Goal: Transaction & Acquisition: Purchase product/service

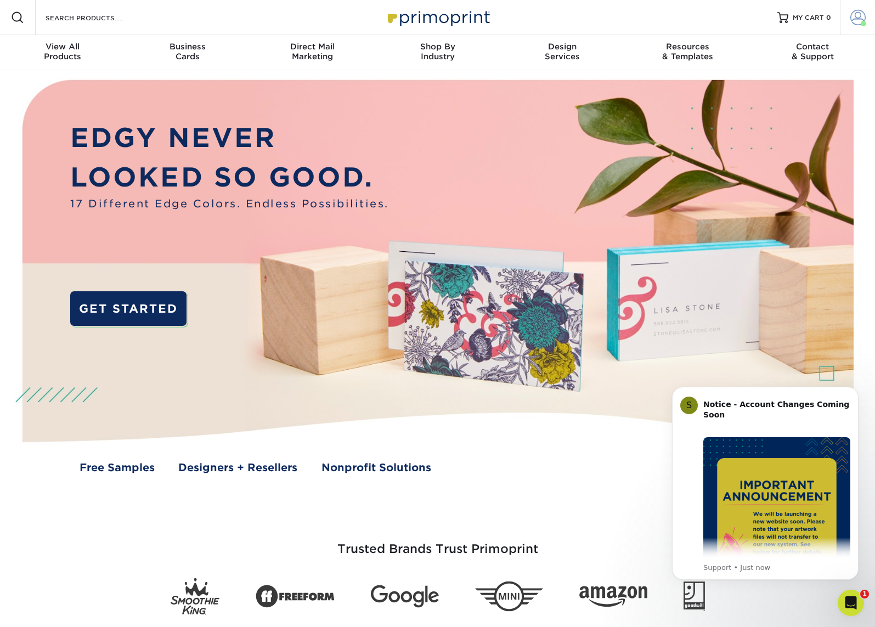
click at [863, 21] on span at bounding box center [863, 23] width 5 height 5
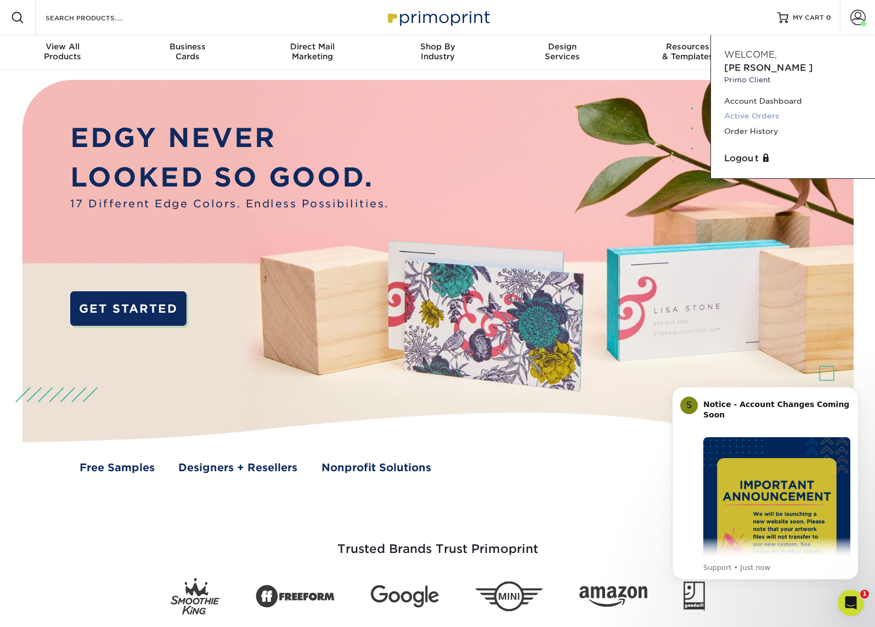
click at [753, 109] on link "Active Orders" at bounding box center [794, 116] width 138 height 15
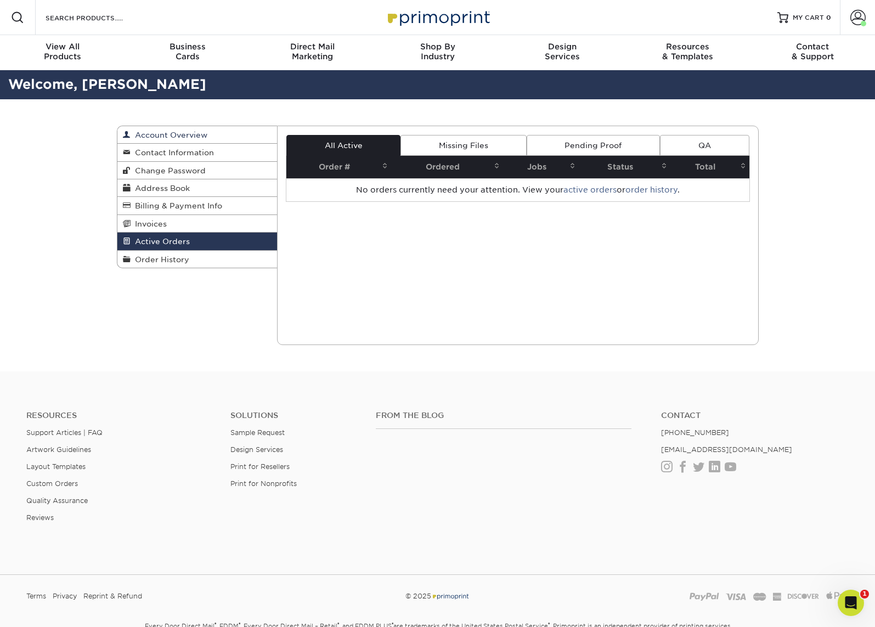
click at [166, 137] on span "Account Overview" at bounding box center [169, 135] width 77 height 9
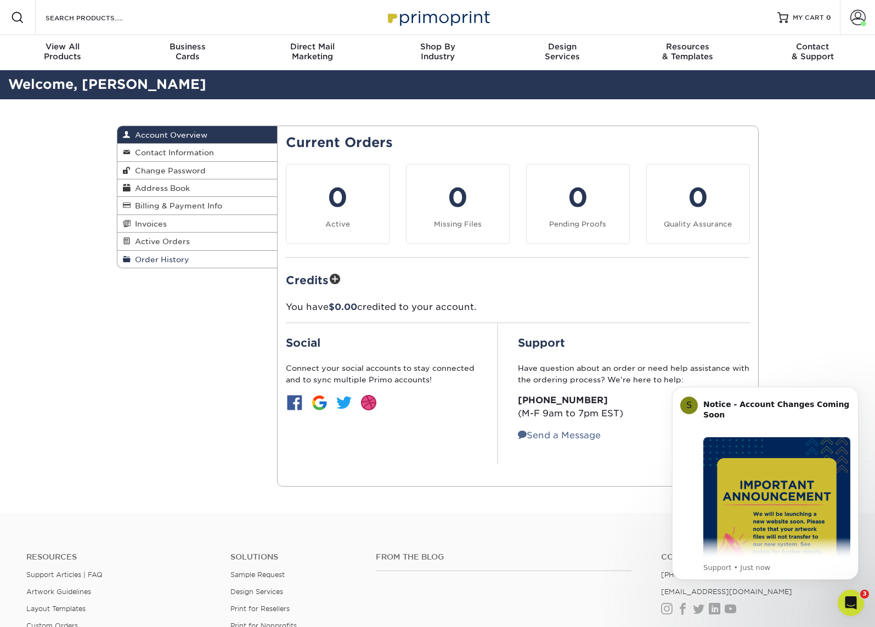
click at [162, 259] on span "Order History" at bounding box center [160, 259] width 59 height 9
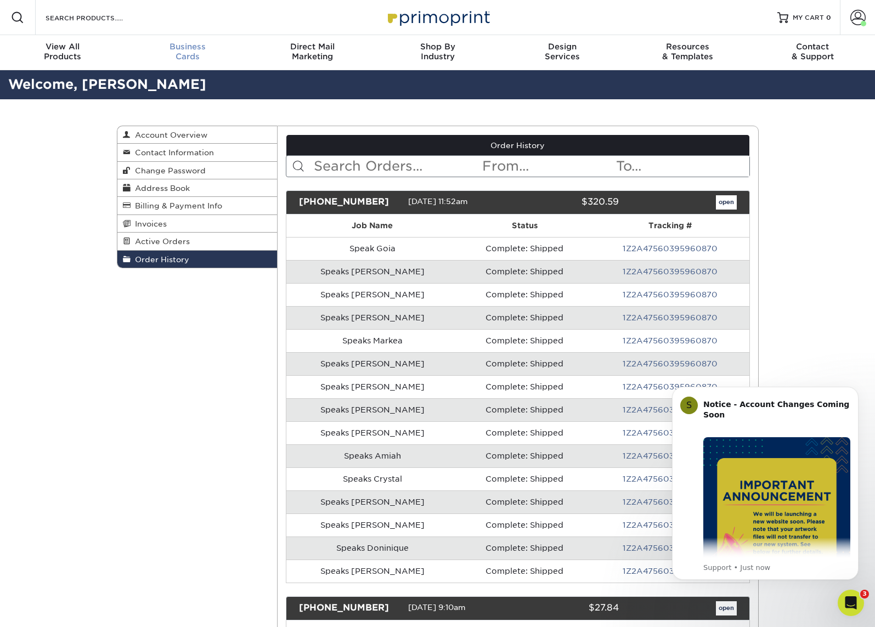
click at [180, 48] on span "Business" at bounding box center [187, 47] width 125 height 10
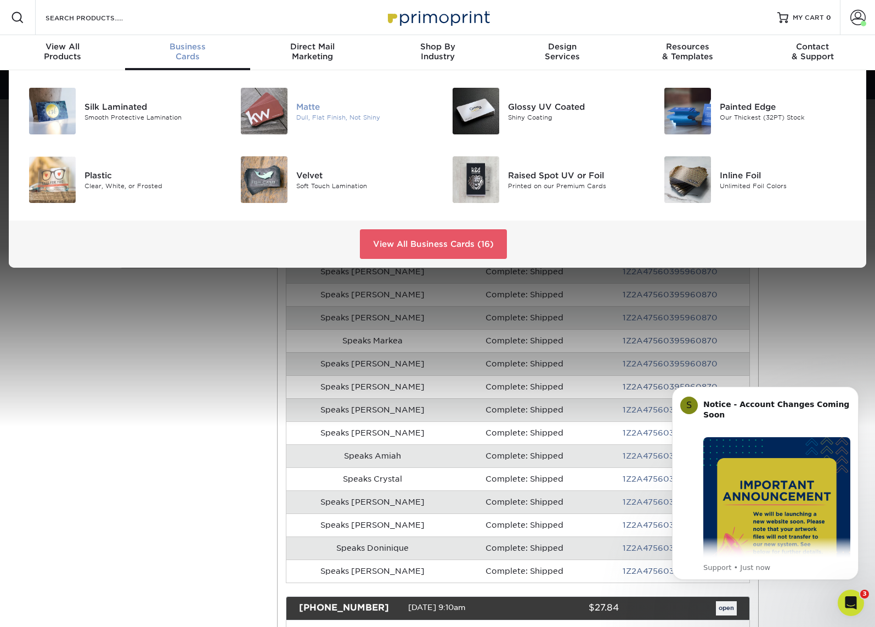
click at [318, 107] on div "Matte" at bounding box center [362, 106] width 133 height 12
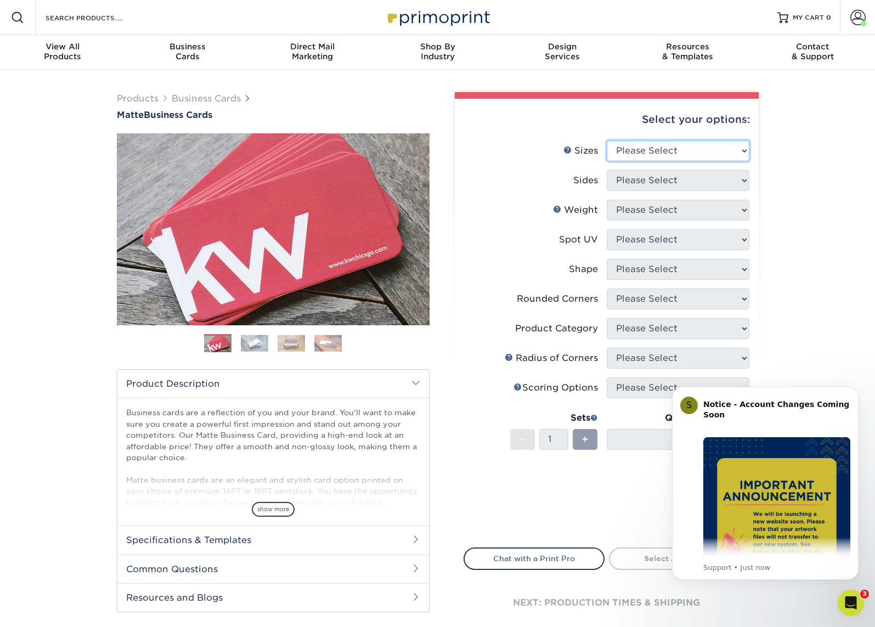
select select "2.00x3.50"
select select "13abbda7-1d64-4f25-8bb2-c179b224825d"
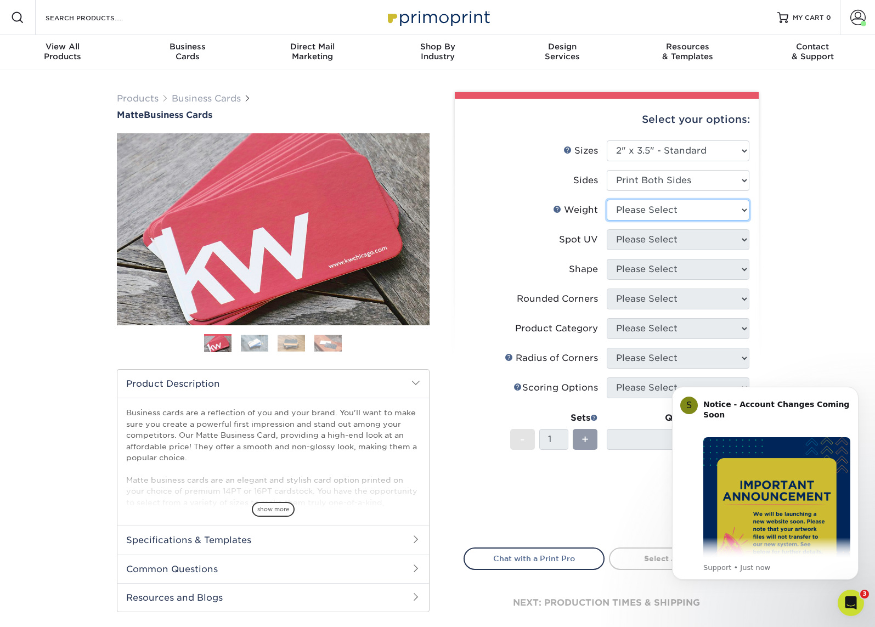
select select "16PT"
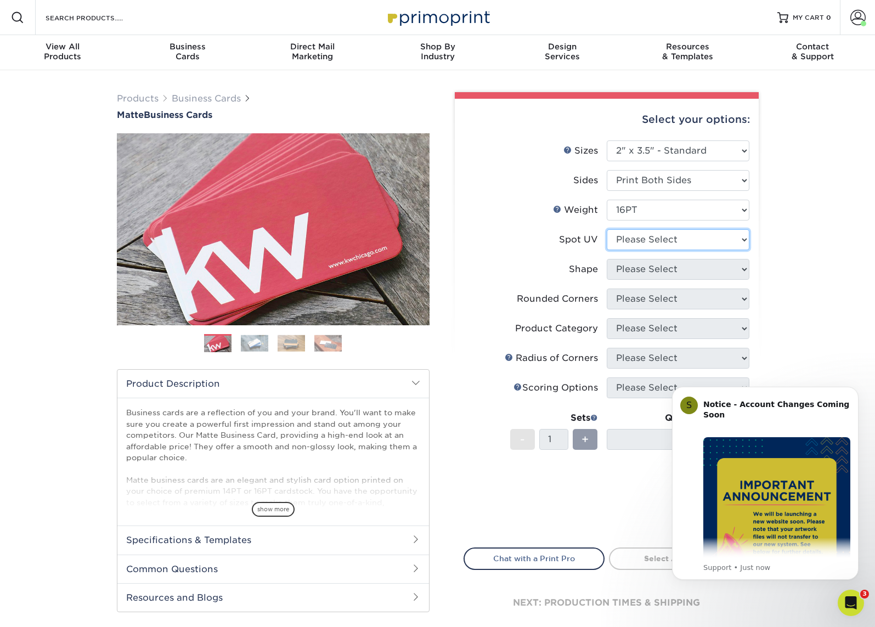
select select "3"
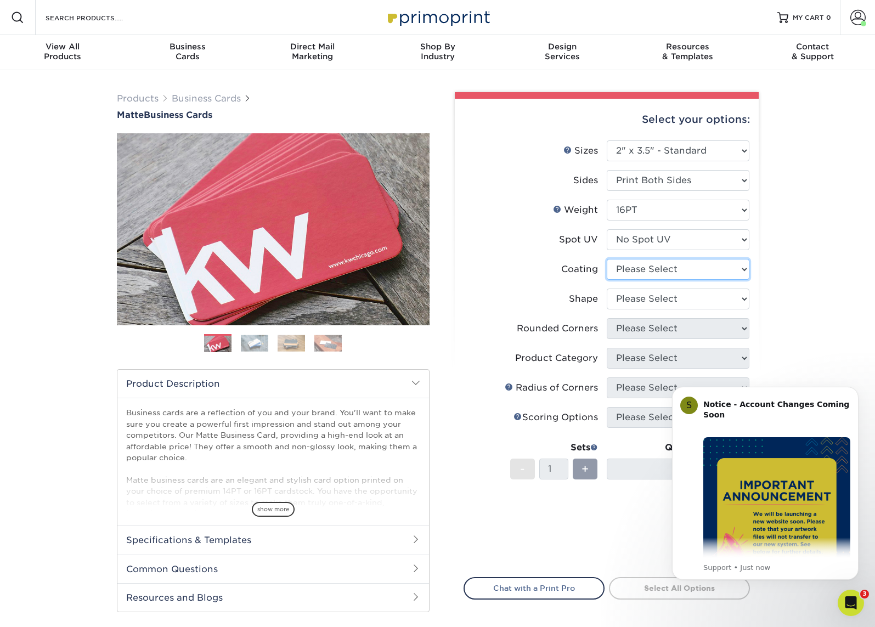
select select "121bb7b5-3b4d-429f-bd8d-bbf80e953313"
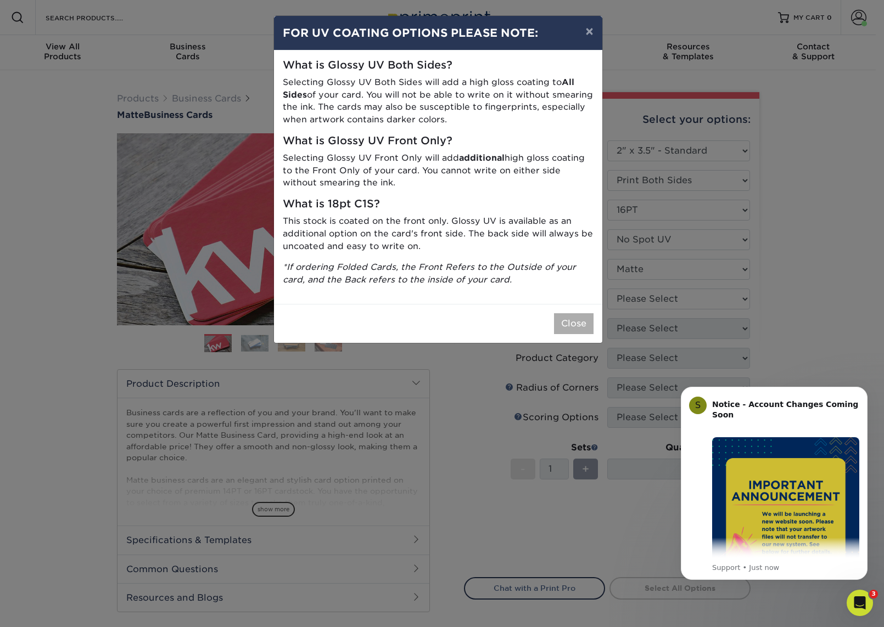
click at [574, 319] on button "Close" at bounding box center [574, 323] width 40 height 21
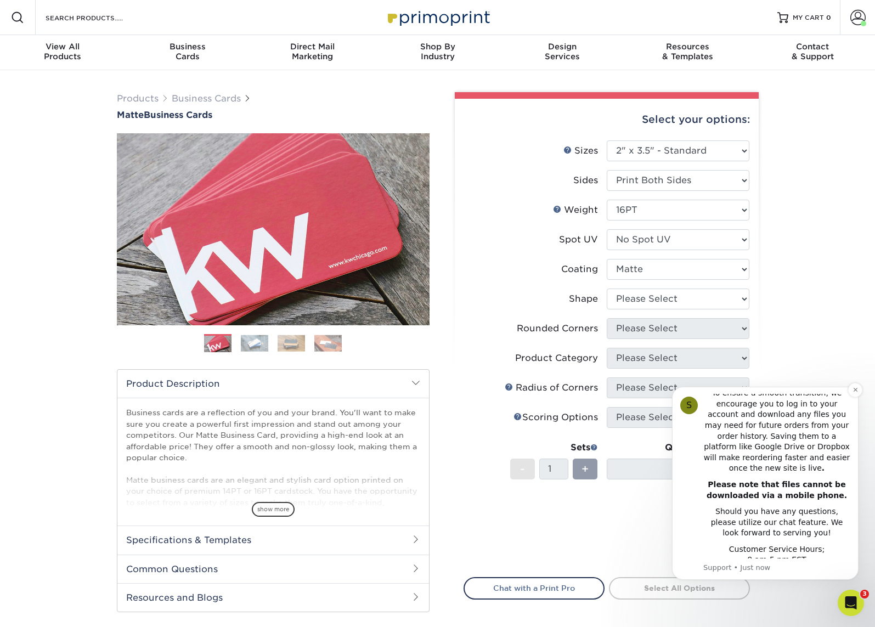
scroll to position [271, 0]
click at [856, 391] on icon "Dismiss notification" at bounding box center [856, 390] width 6 height 6
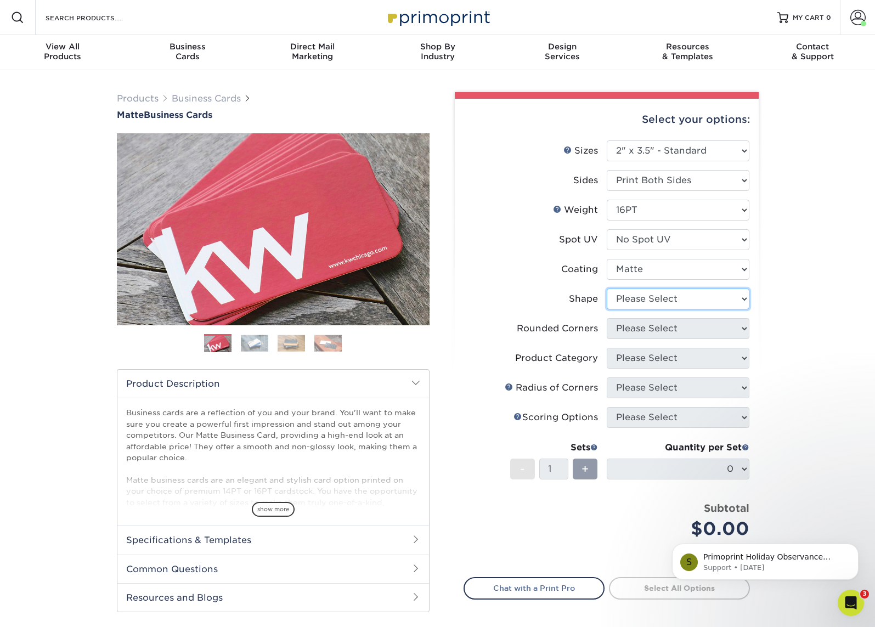
select select "standard"
select select "0"
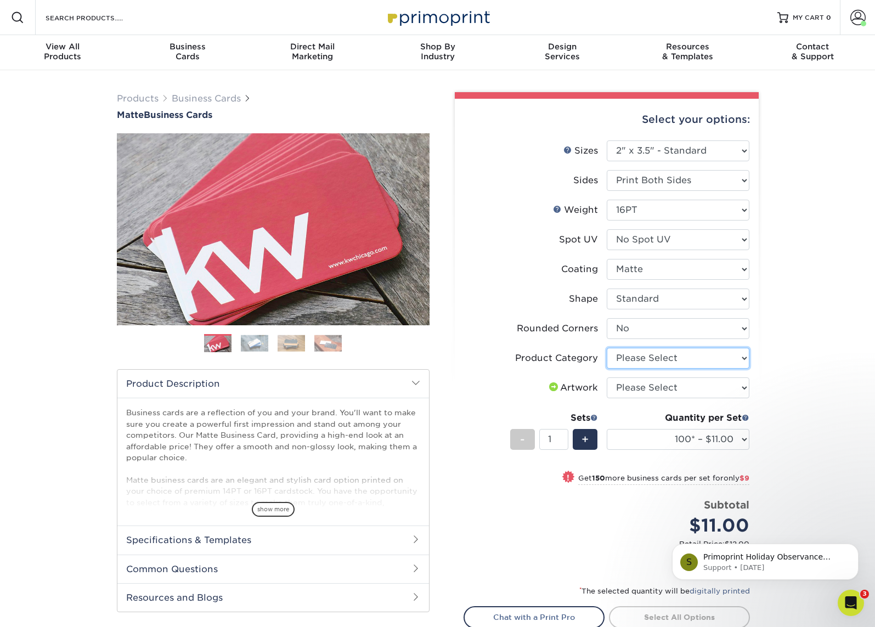
select select "3b5148f1-0588-4f88-a218-97bcfdce65c1"
select select "upload"
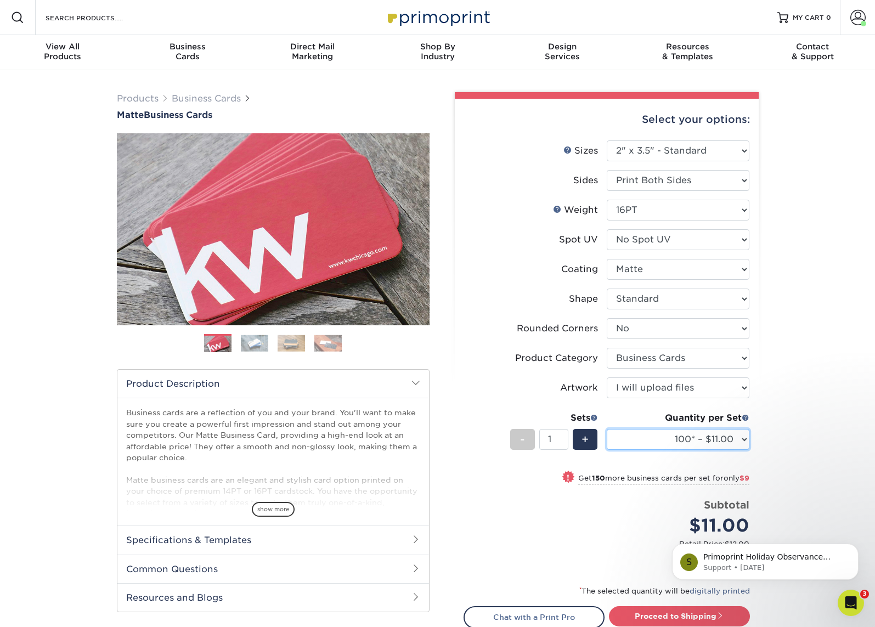
select select "250* – $20.00"
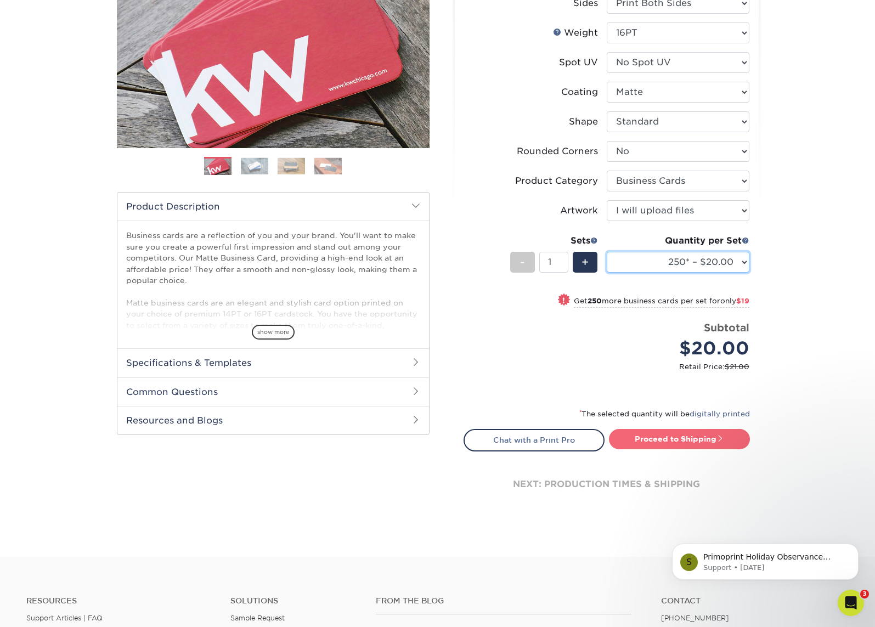
scroll to position [175, 0]
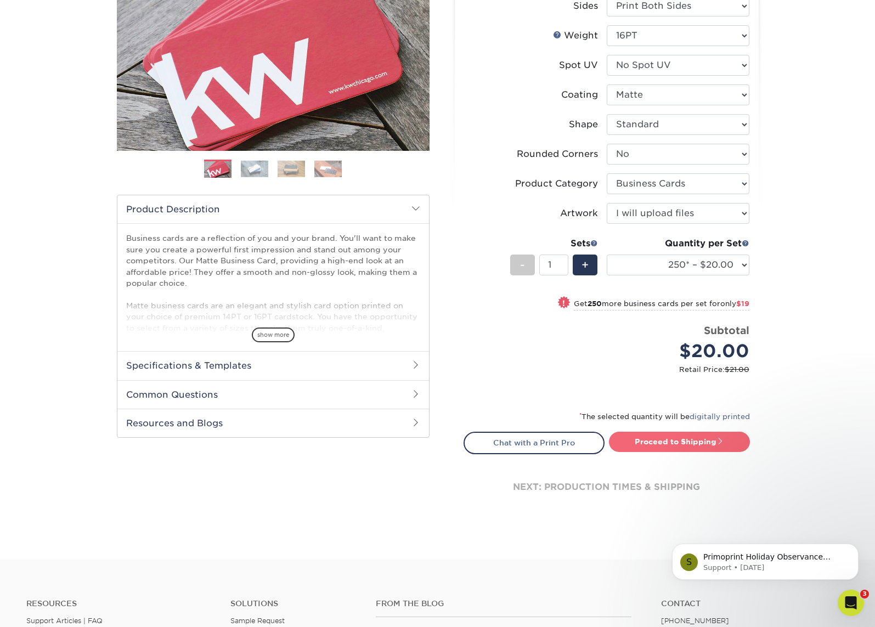
click at [666, 435] on link "Proceed to Shipping" at bounding box center [679, 442] width 141 height 20
type input "Set 1"
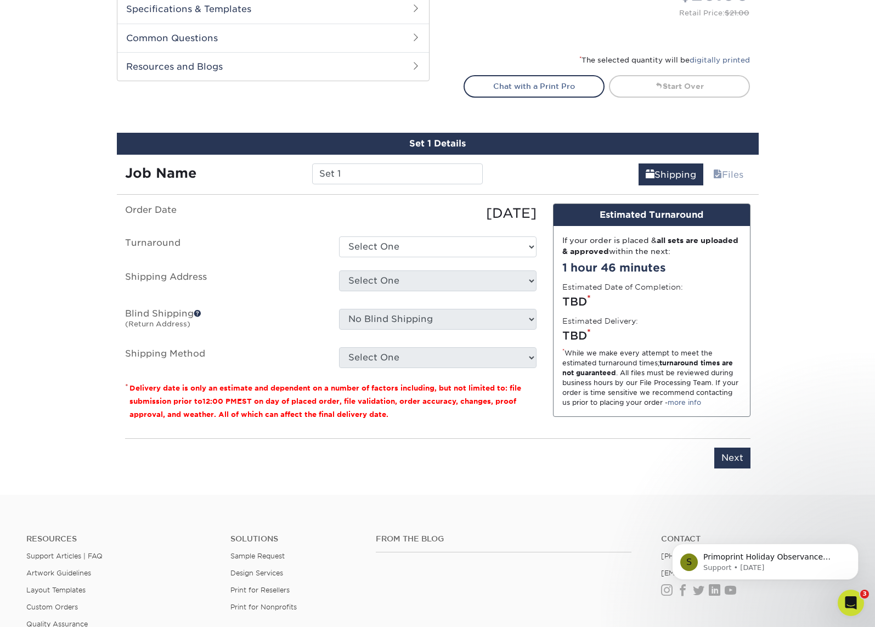
scroll to position [636, 0]
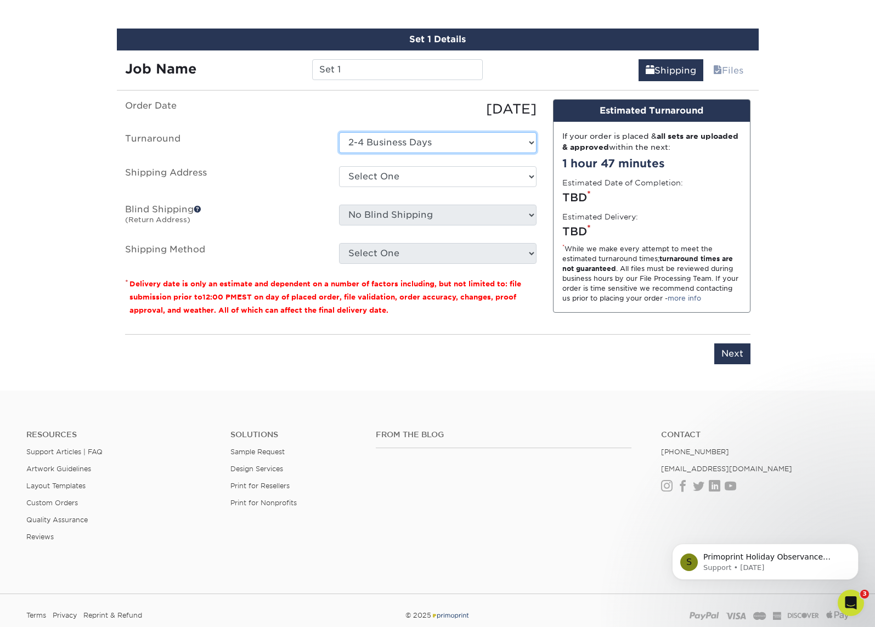
select select "c35f0e2c-0ea3-4df9-a4f0-5530faf23bd7"
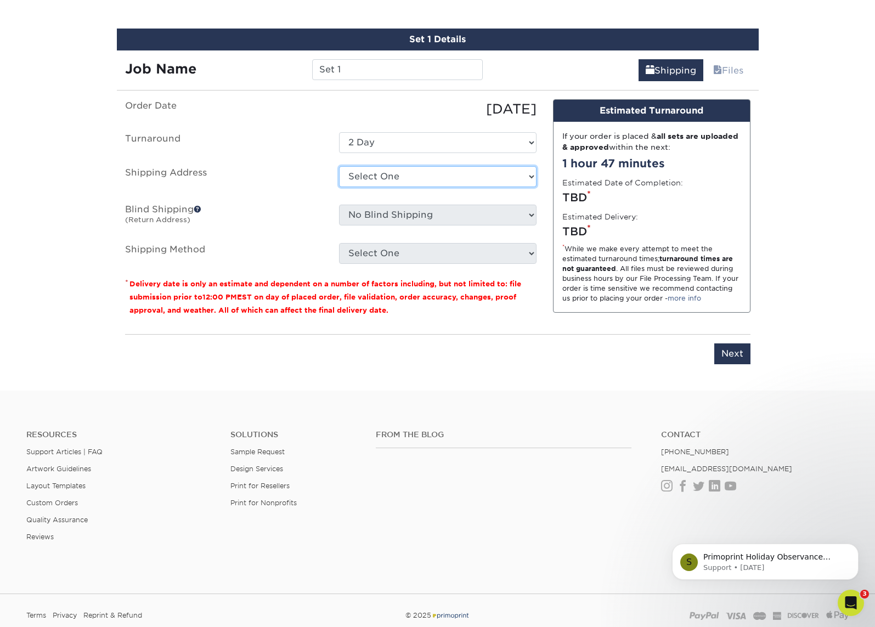
select select "284624"
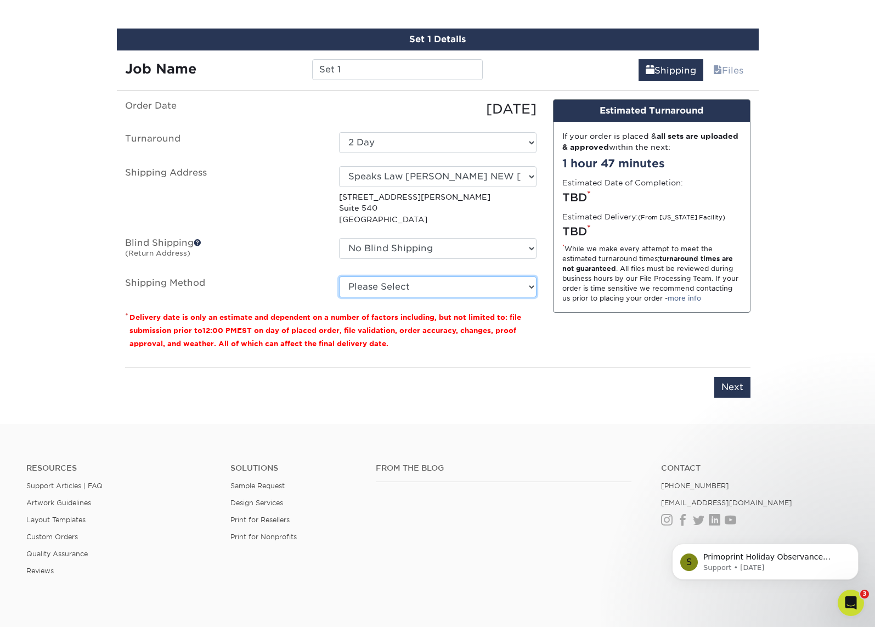
select select "03"
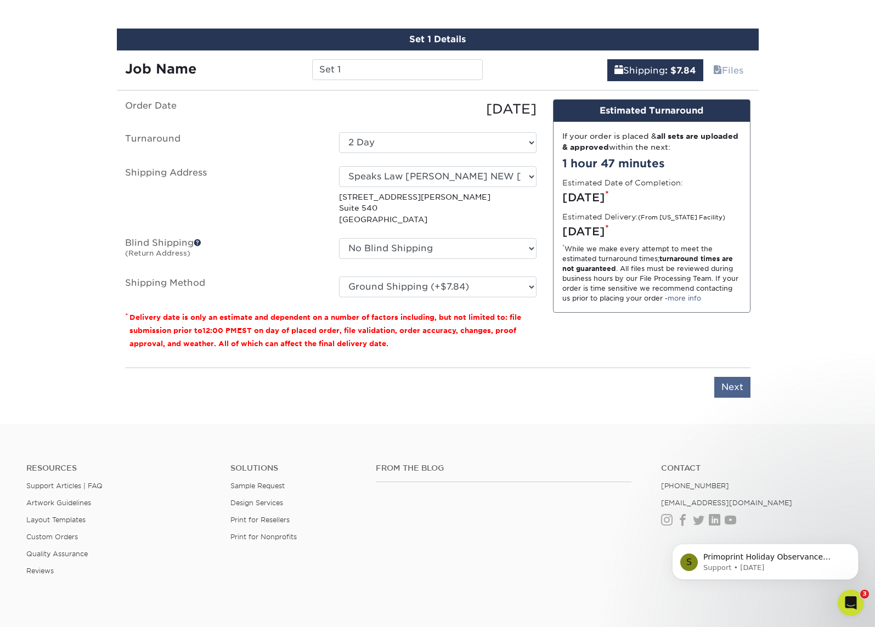
click at [734, 389] on input "Next" at bounding box center [733, 387] width 36 height 21
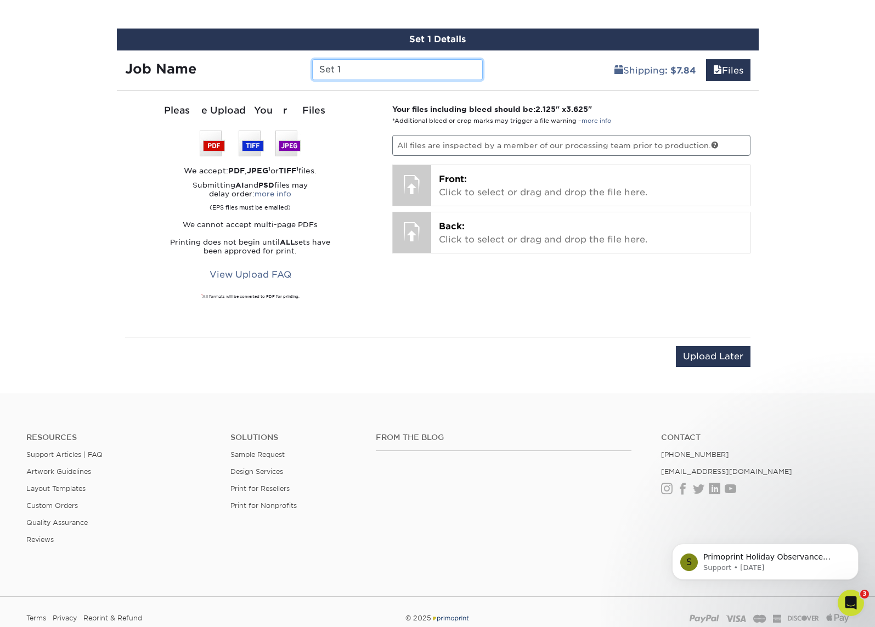
drag, startPoint x: 369, startPoint y: 71, endPoint x: 267, endPoint y: 64, distance: 102.3
click at [268, 64] on div "Job Name Set 1" at bounding box center [304, 69] width 375 height 21
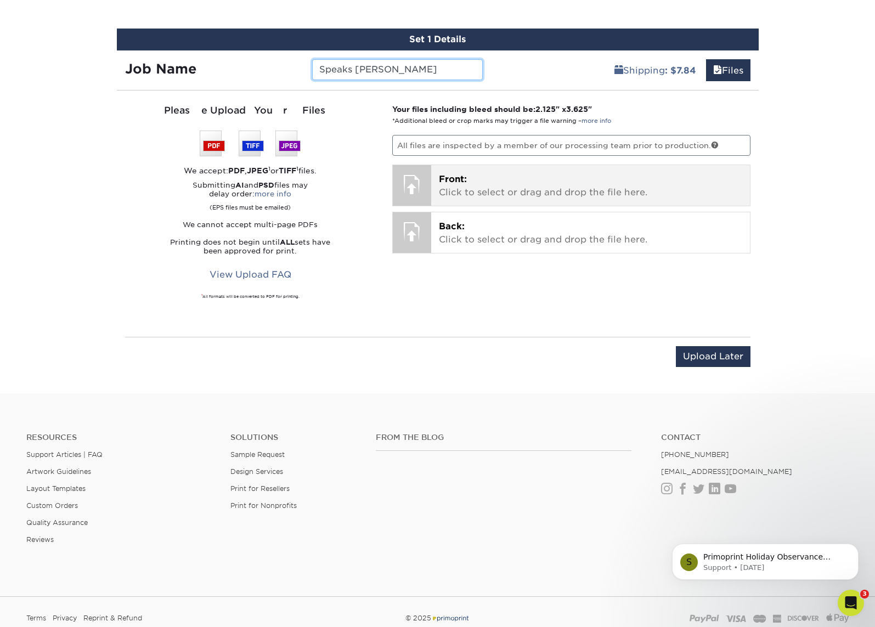
type input "Speaks [PERSON_NAME]"
click at [458, 178] on span "Front:" at bounding box center [453, 179] width 28 height 10
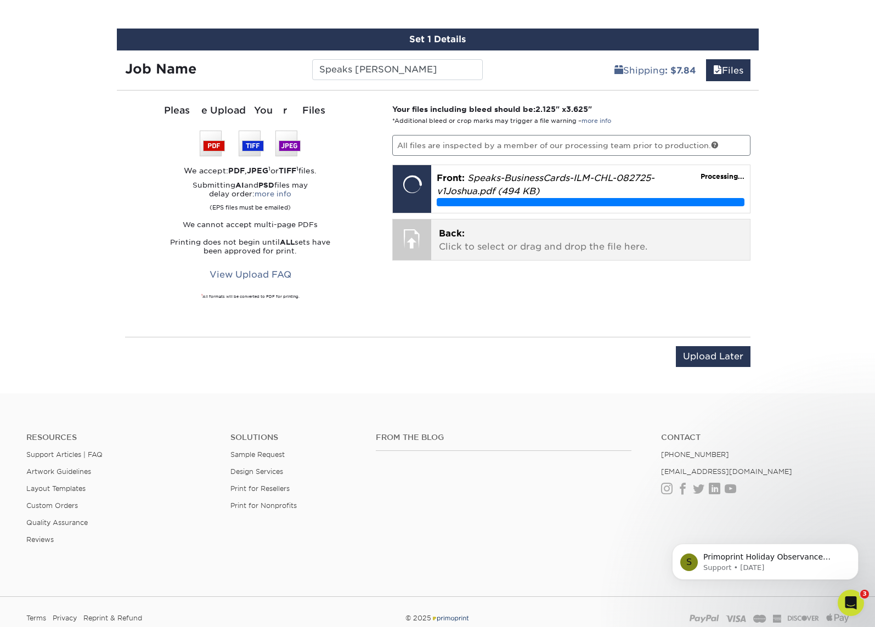
click at [482, 239] on p "Back: Click to select or drag and drop the file here." at bounding box center [591, 240] width 304 height 26
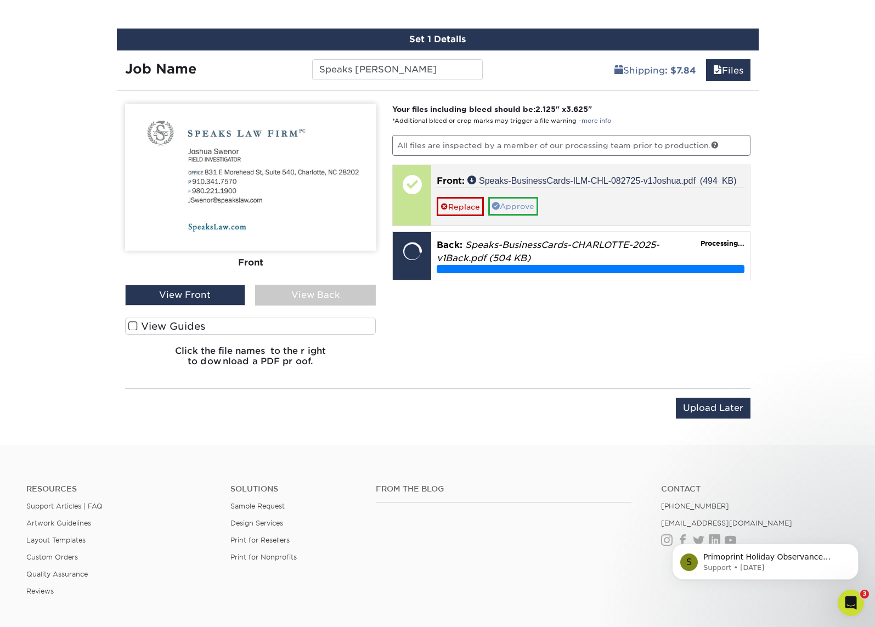
click at [513, 204] on link "Approve" at bounding box center [513, 206] width 50 height 19
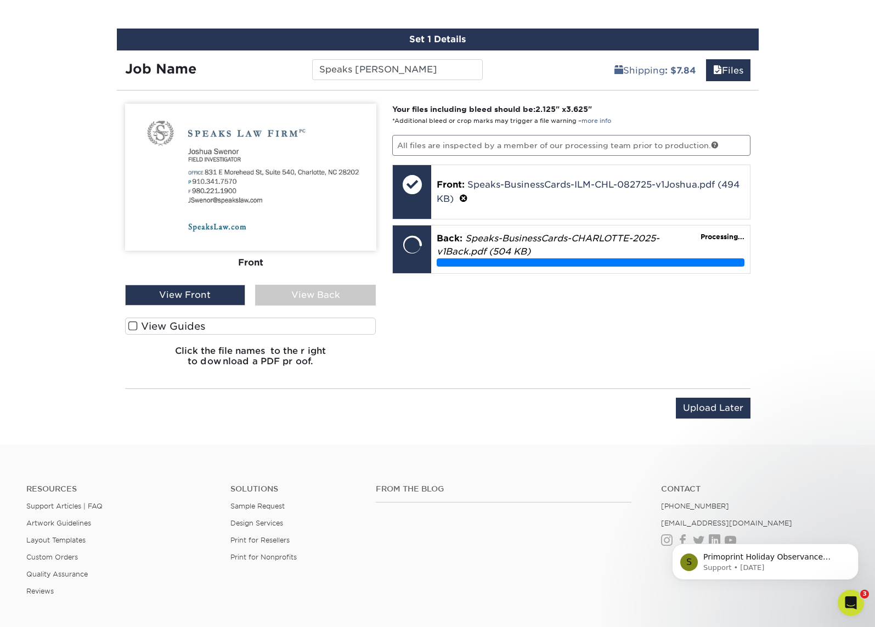
click at [301, 289] on div "View Back" at bounding box center [315, 295] width 121 height 21
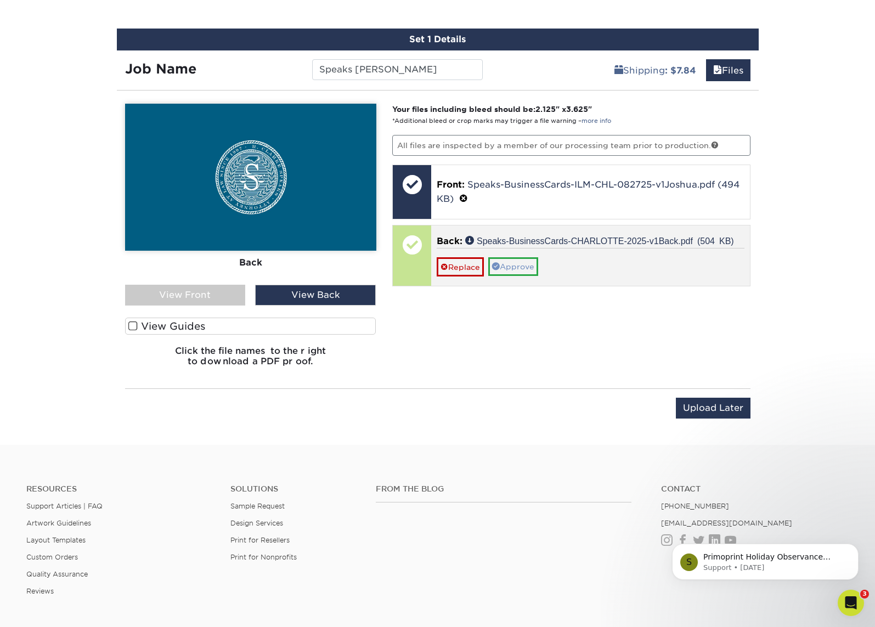
click at [514, 263] on link "Approve" at bounding box center [513, 266] width 50 height 19
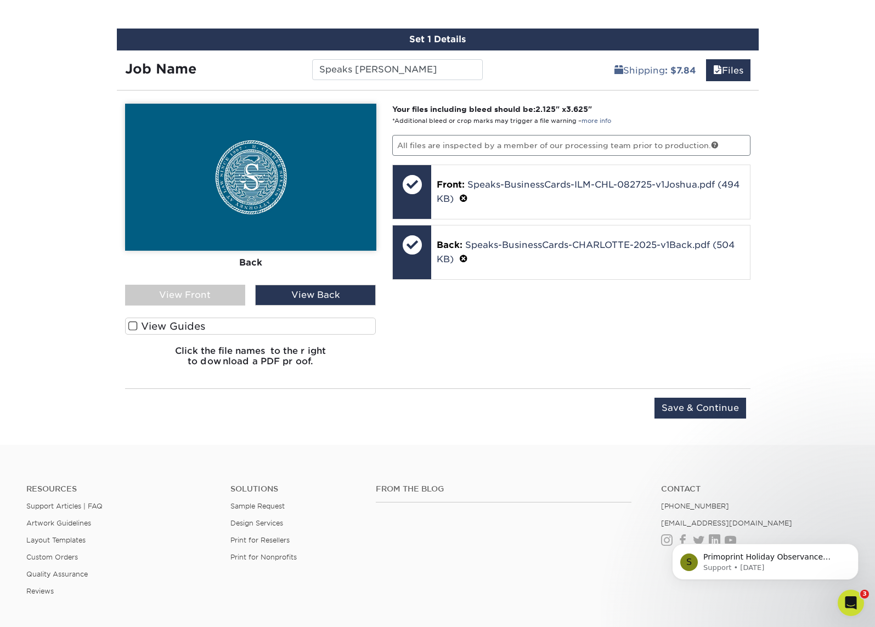
click at [189, 295] on div "View Front" at bounding box center [185, 295] width 121 height 21
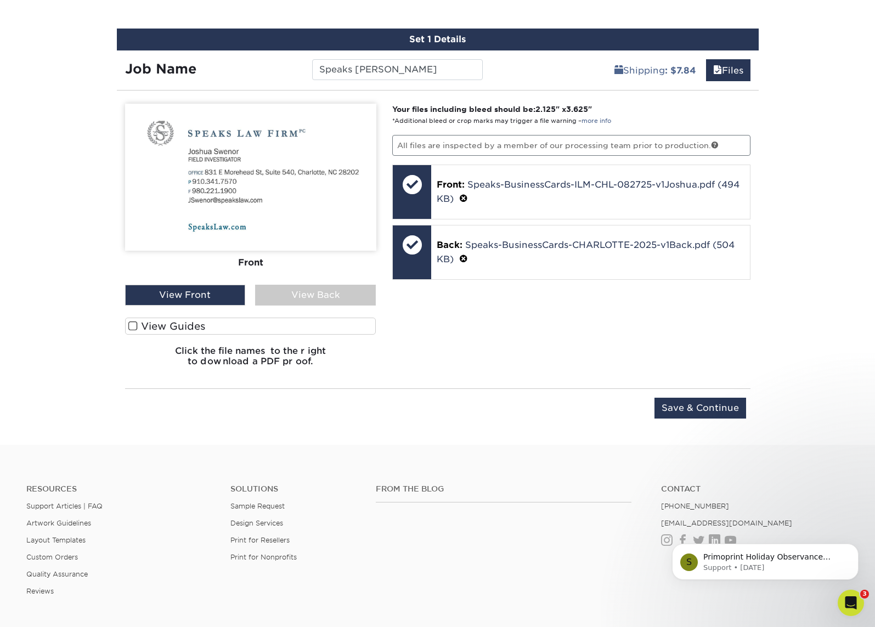
click at [132, 325] on span at bounding box center [132, 326] width 9 height 10
click at [0, 0] on input "View Guides" at bounding box center [0, 0] width 0 height 0
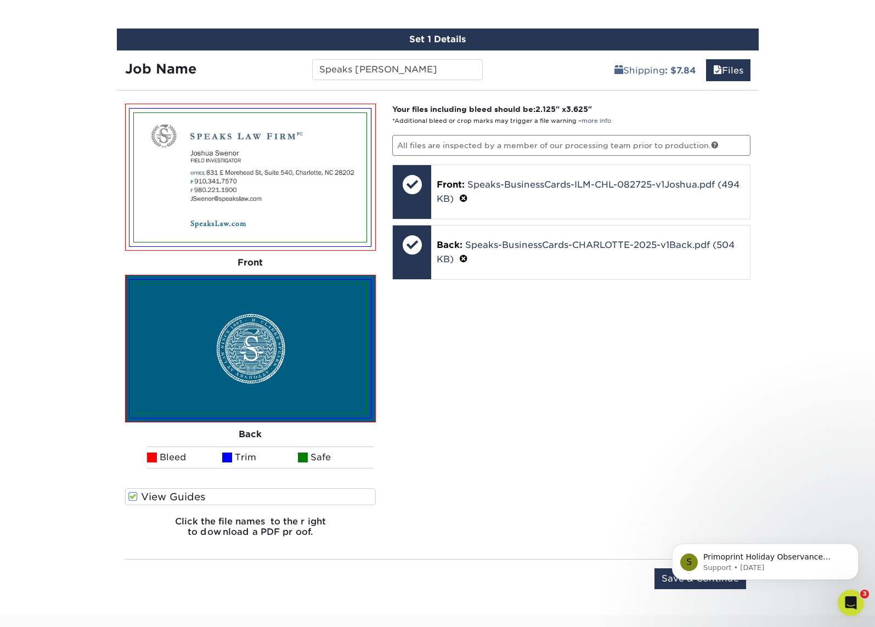
click at [132, 325] on img at bounding box center [251, 349] width 242 height 138
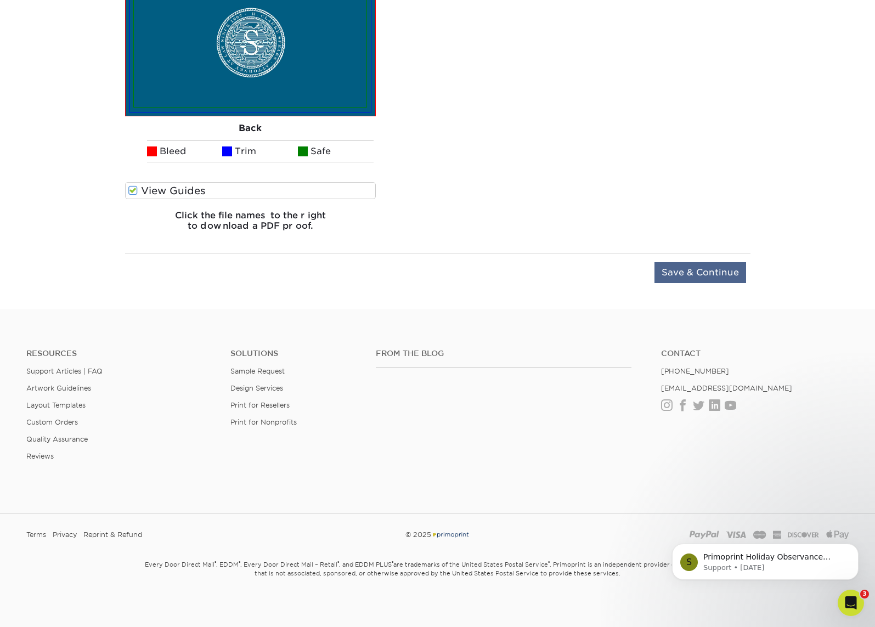
click at [698, 274] on input "Save & Continue" at bounding box center [701, 272] width 92 height 21
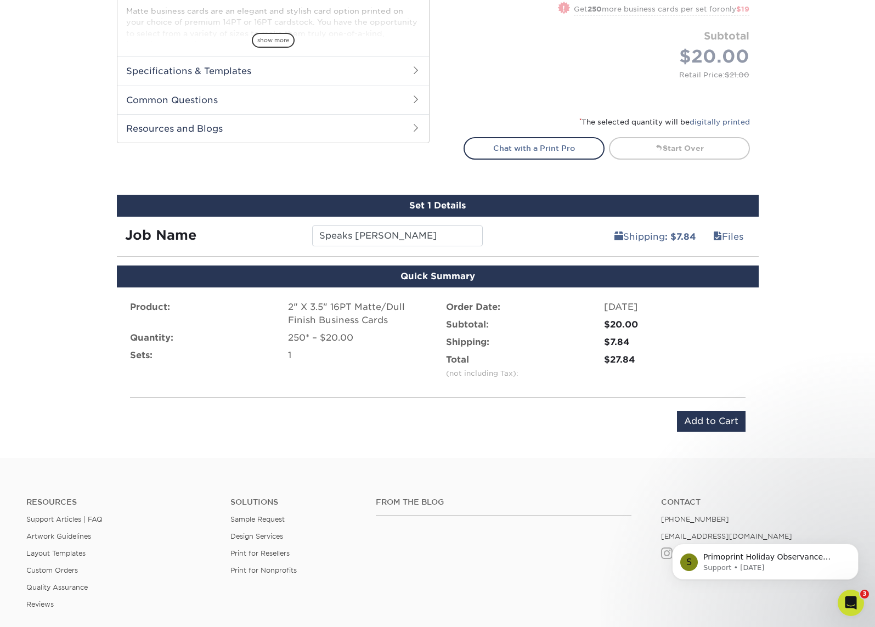
scroll to position [481, 0]
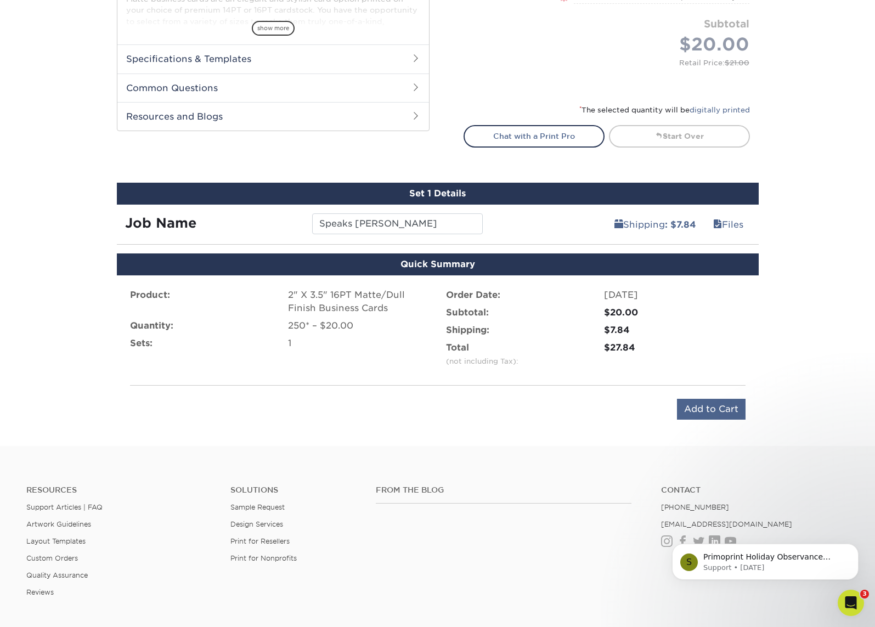
click at [701, 406] on input "Add to Cart" at bounding box center [711, 409] width 69 height 21
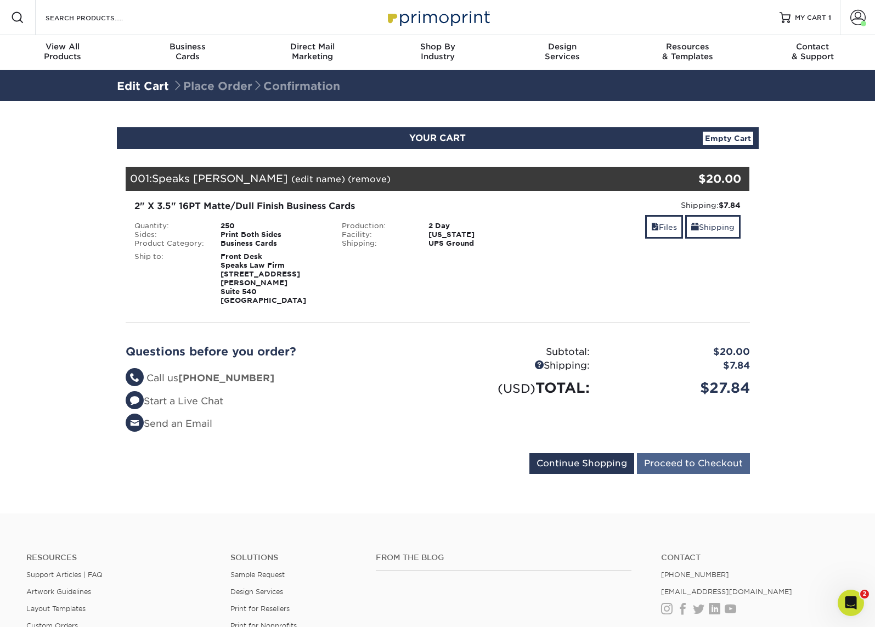
click at [673, 456] on input "Proceed to Checkout" at bounding box center [693, 463] width 113 height 21
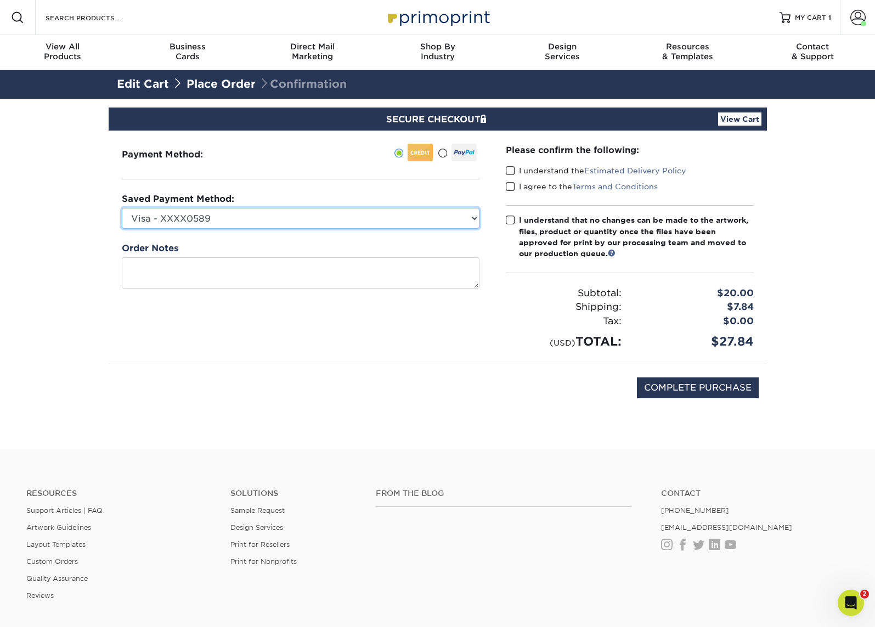
select select "75070"
click at [539, 171] on label "I understand the Estimated Delivery Policy" at bounding box center [596, 170] width 181 height 11
click at [0, 0] on input "I understand the Estimated Delivery Policy" at bounding box center [0, 0] width 0 height 0
click at [514, 188] on span at bounding box center [510, 187] width 9 height 10
click at [0, 0] on input "I agree to the Terms and Conditions" at bounding box center [0, 0] width 0 height 0
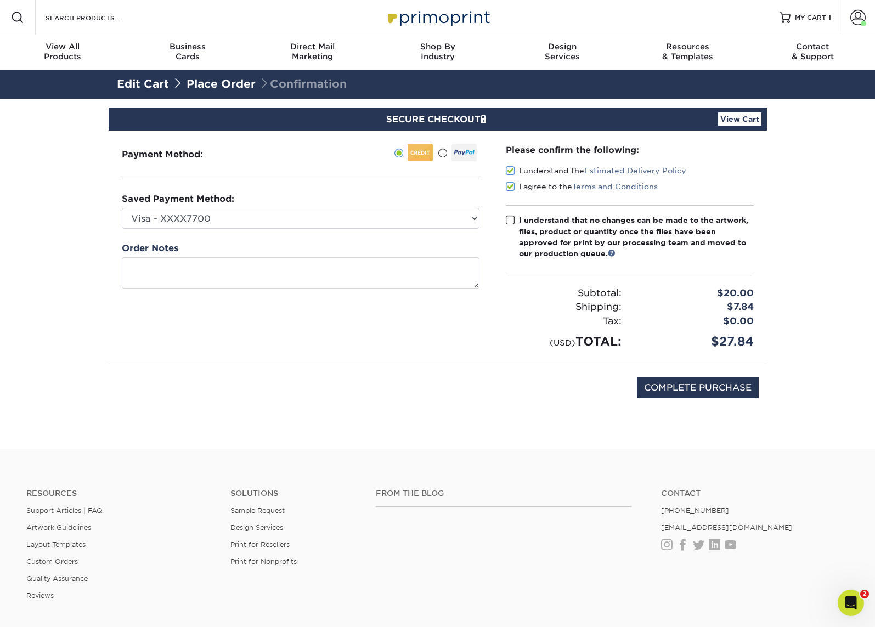
click at [508, 218] on span at bounding box center [510, 220] width 9 height 10
click at [0, 0] on input "I understand that no changes can be made to the artwork, files, product or quan…" at bounding box center [0, 0] width 0 height 0
click at [692, 391] on input "COMPLETE PURCHASE" at bounding box center [698, 388] width 122 height 21
type input "PROCESSING, PLEASE WAIT..."
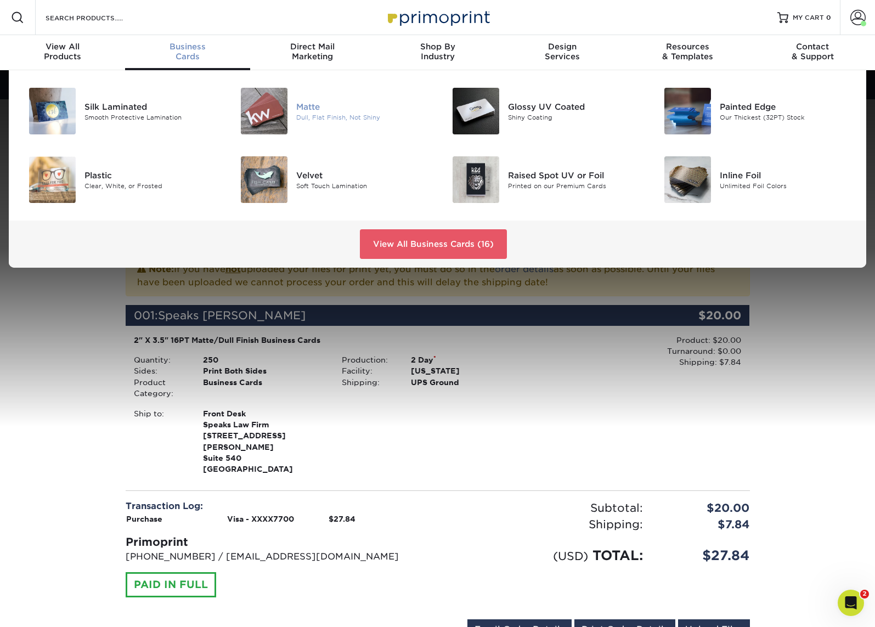
click at [266, 111] on img at bounding box center [264, 111] width 47 height 47
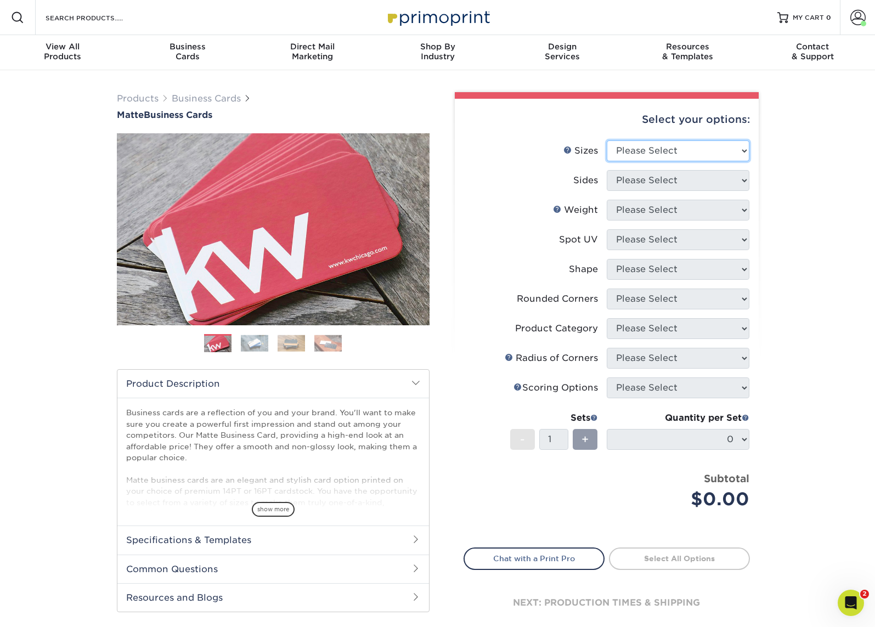
select select "2.00x3.50"
select select "13abbda7-1d64-4f25-8bb2-c179b224825d"
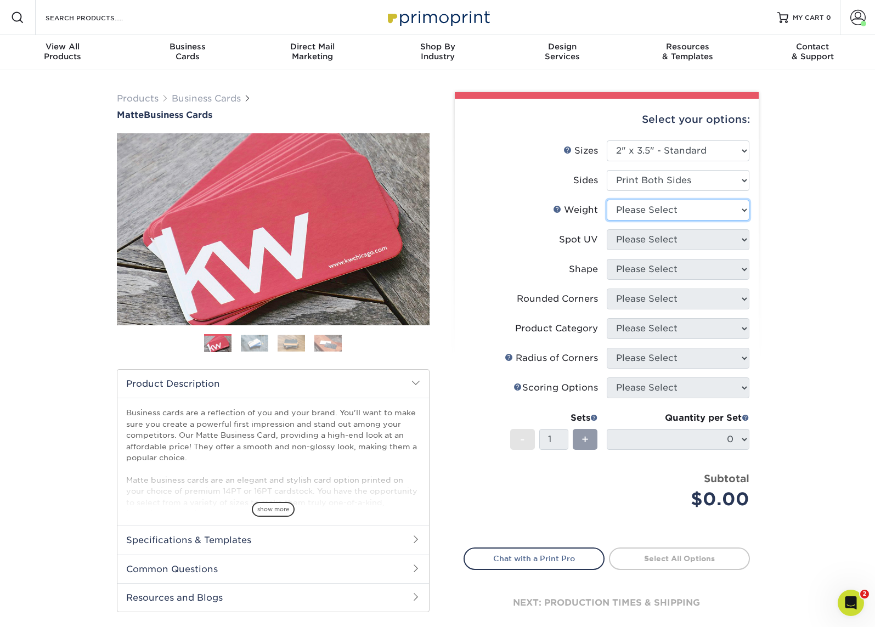
select select "16PT"
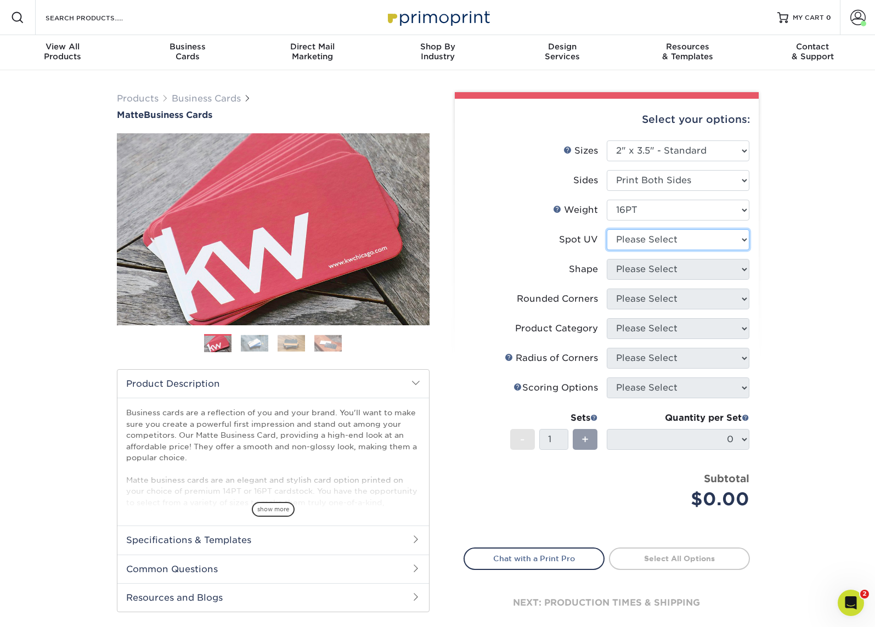
select select "3"
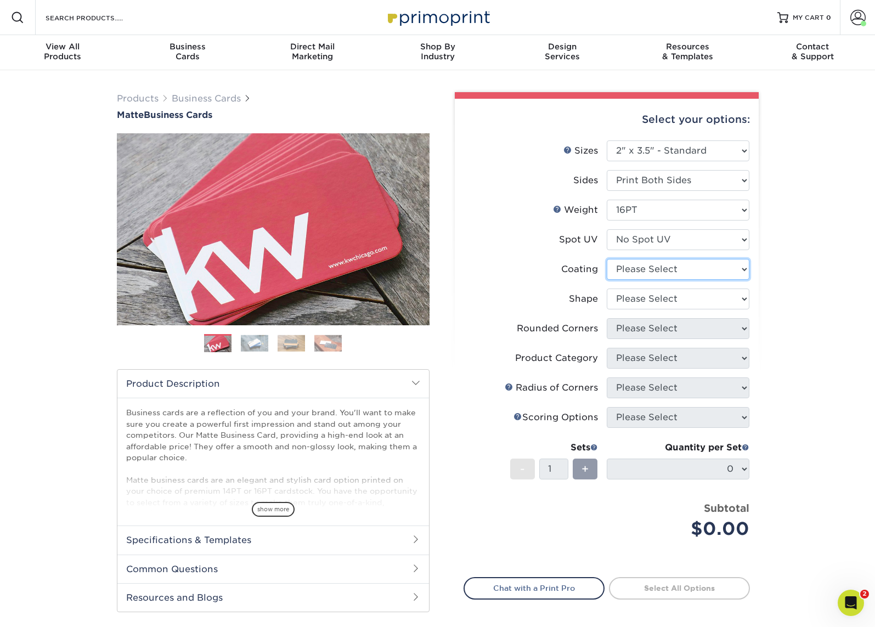
select select "121bb7b5-3b4d-429f-bd8d-bbf80e953313"
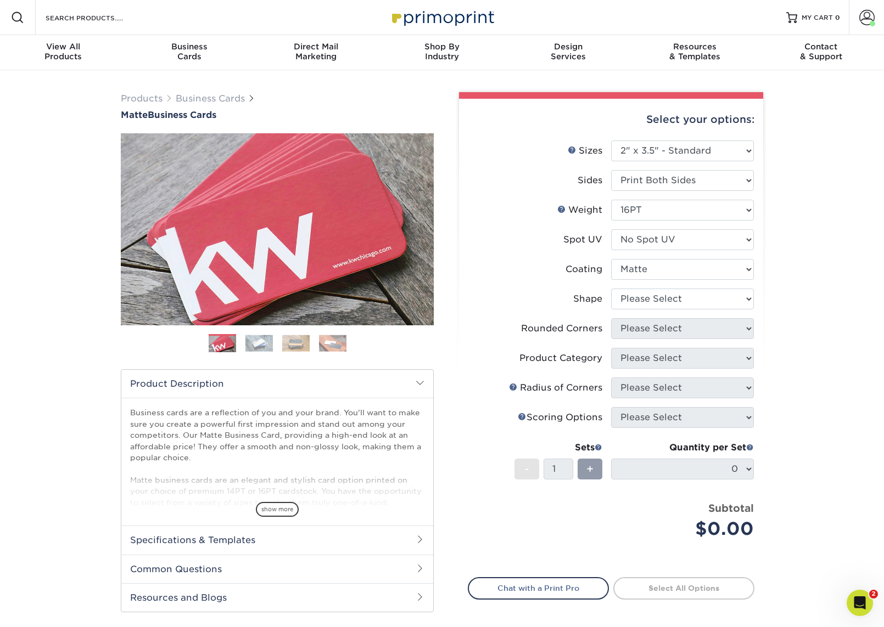
click at [0, 0] on div at bounding box center [0, 0] width 0 height 0
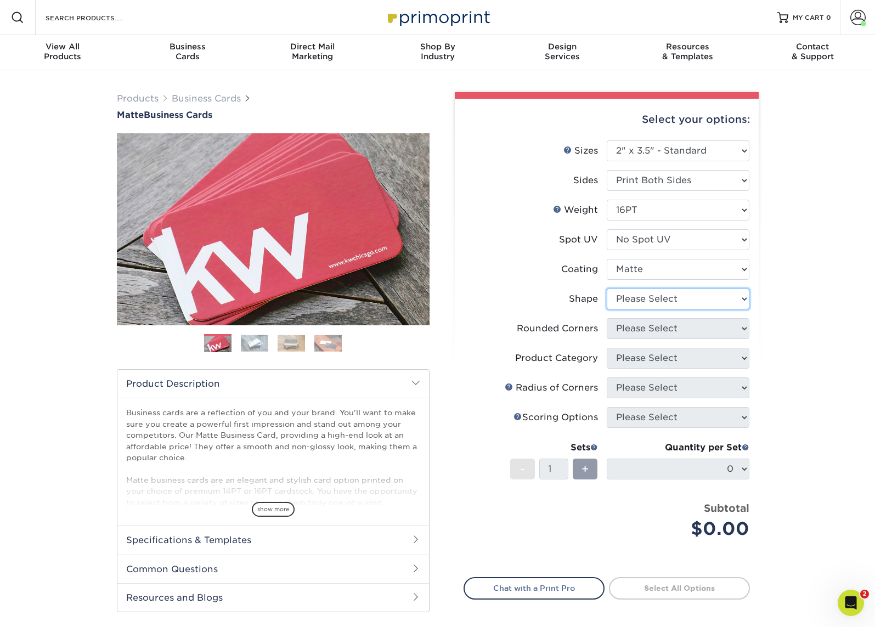
select select "standard"
select select "0"
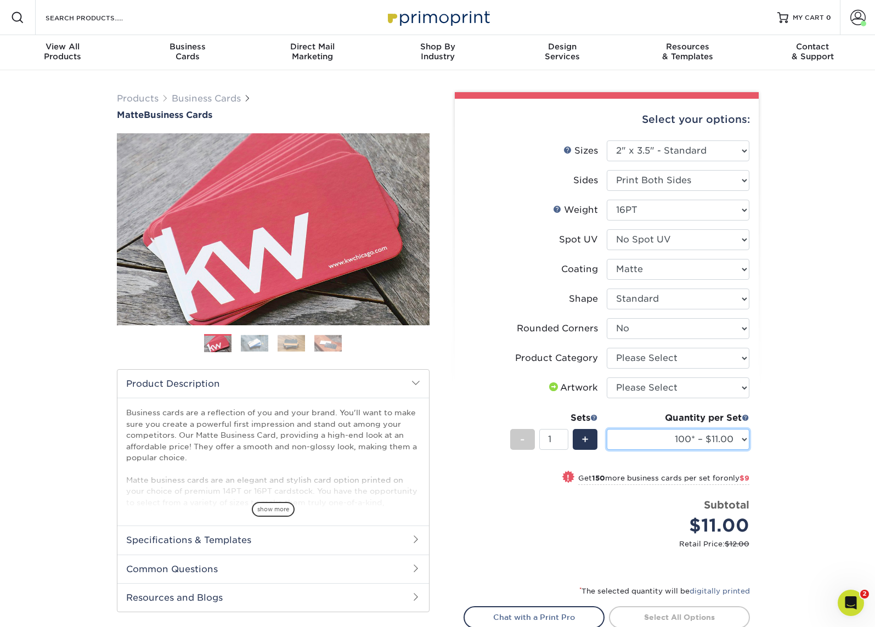
select select "250* – $20.00"
select select "3b5148f1-0588-4f88-a218-97bcfdce65c1"
select select "upload"
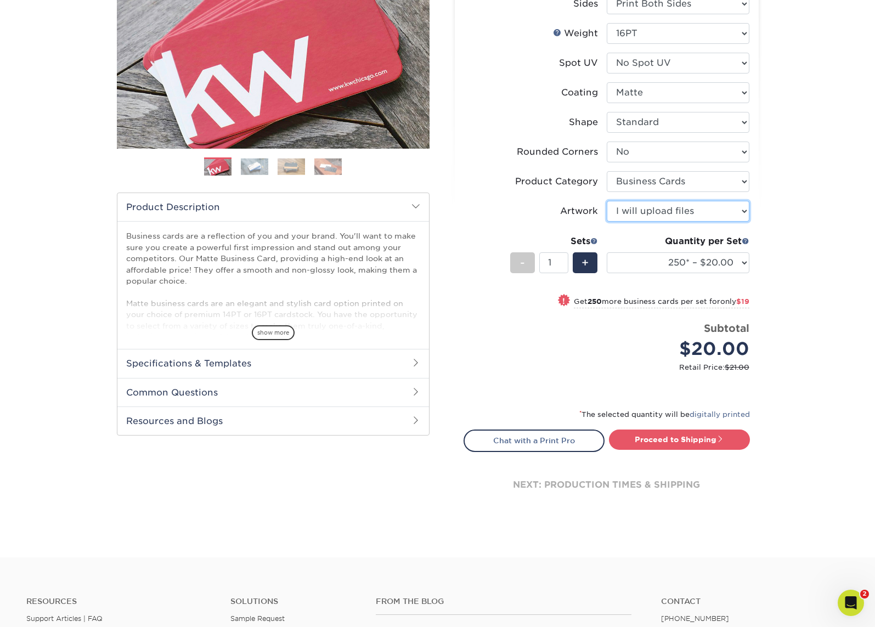
scroll to position [188, 0]
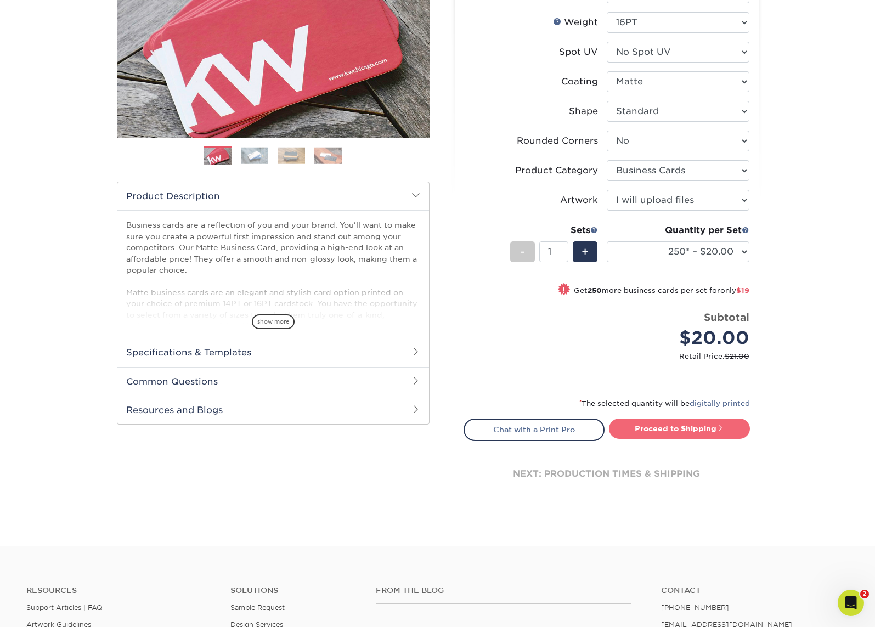
click at [650, 426] on link "Proceed to Shipping" at bounding box center [679, 429] width 141 height 20
type input "Set 1"
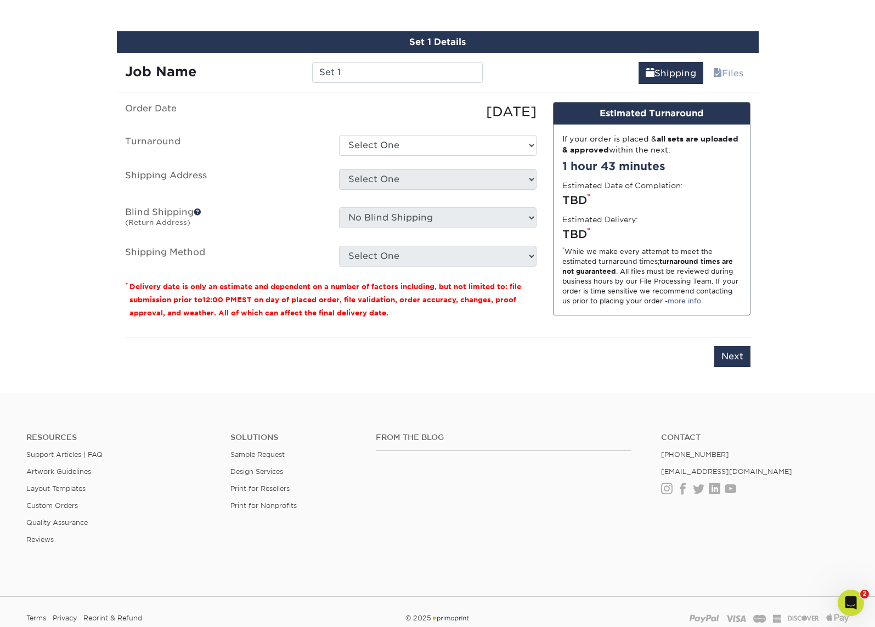
scroll to position [636, 0]
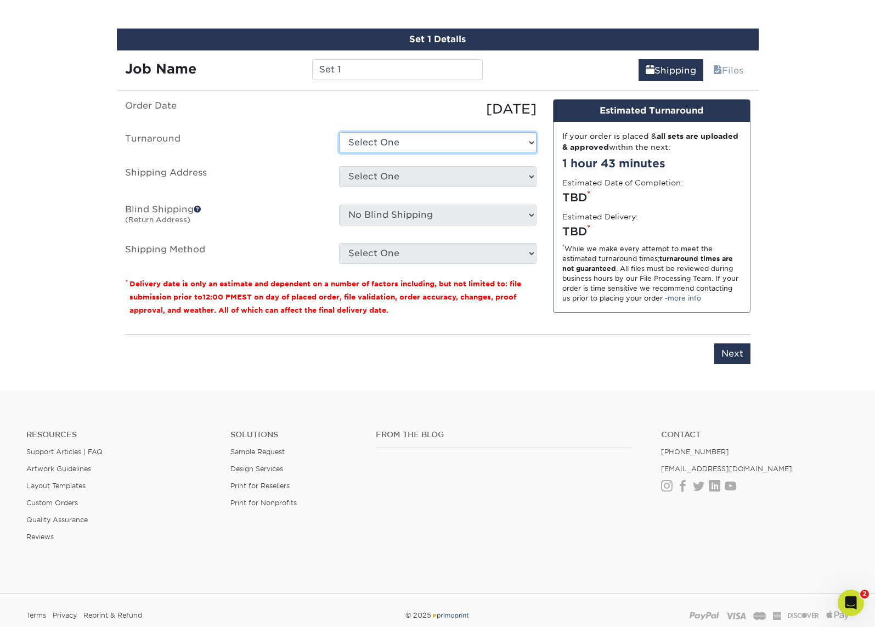
select select "c35f0e2c-0ea3-4df9-a4f0-5530faf23bd7"
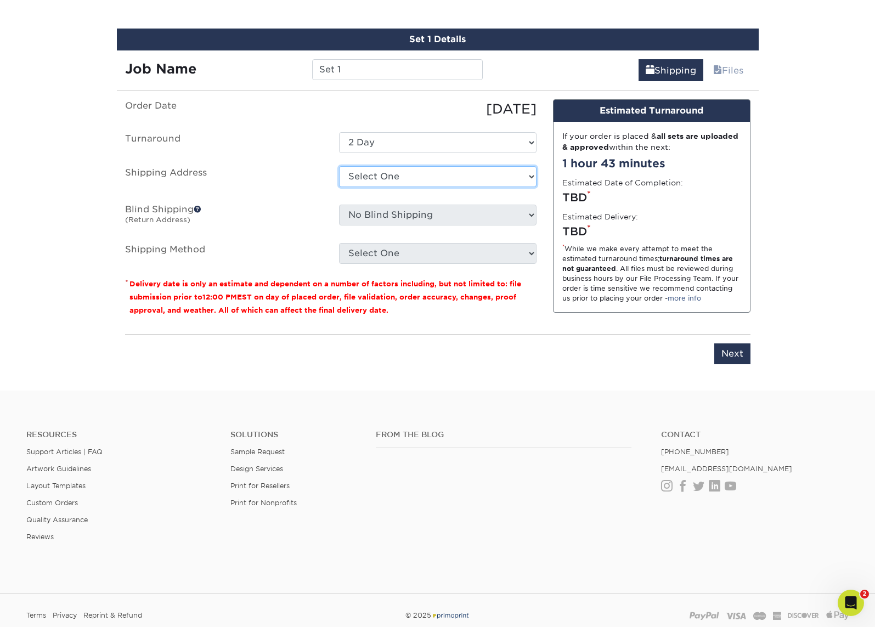
select select "163651"
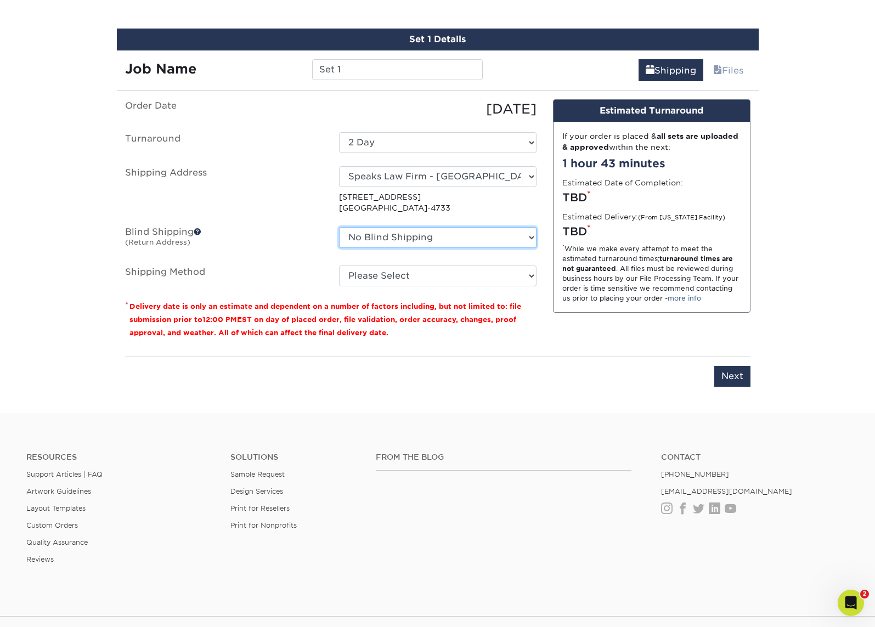
select select "205926"
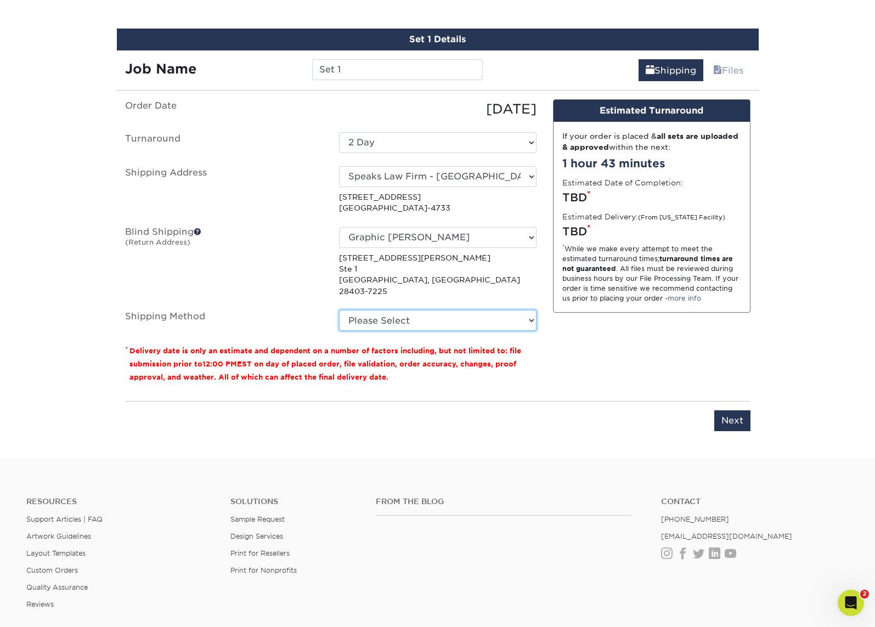
select select "03"
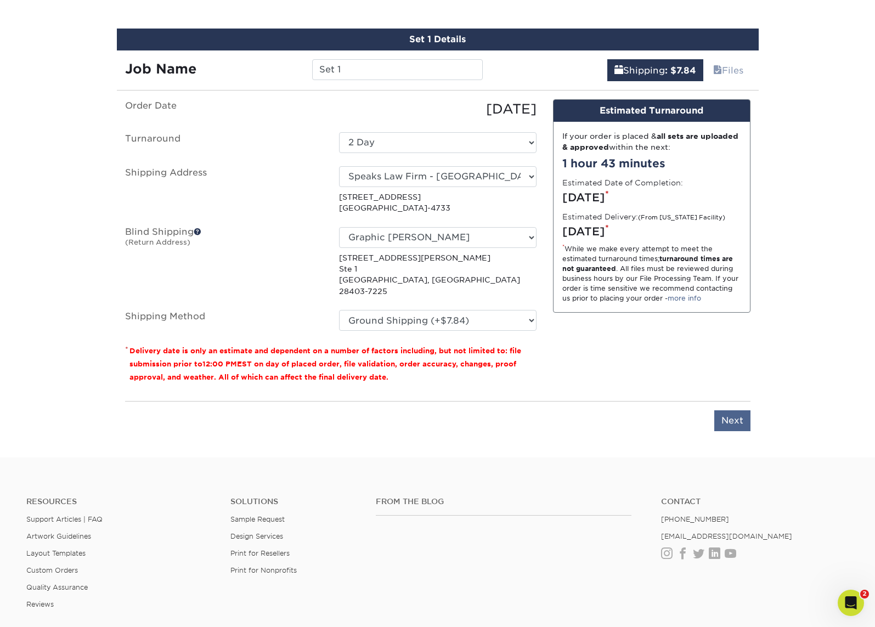
click at [739, 411] on input "Next" at bounding box center [733, 421] width 36 height 21
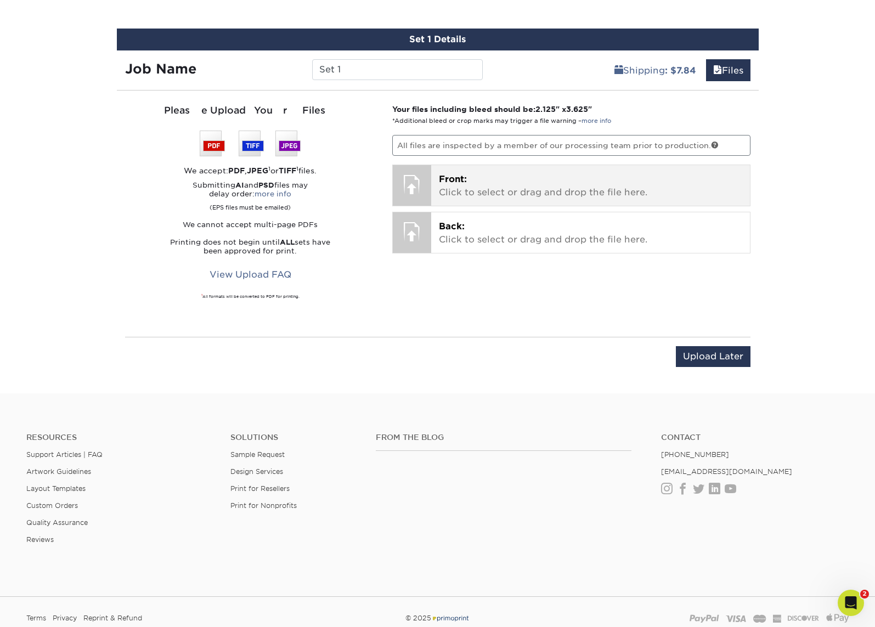
click at [480, 183] on p "Front: Click to select or drag and drop the file here." at bounding box center [591, 186] width 304 height 26
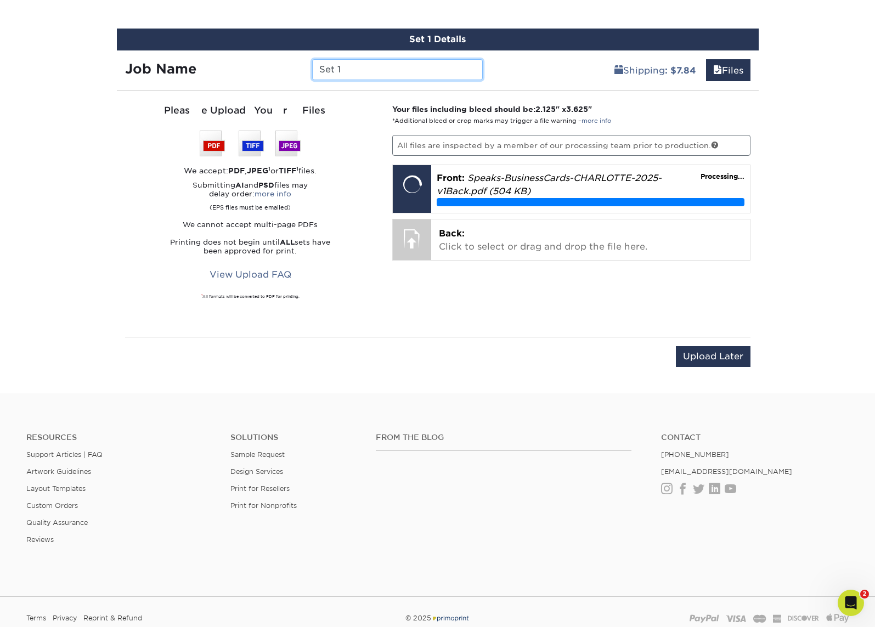
drag, startPoint x: 353, startPoint y: 67, endPoint x: 249, endPoint y: 62, distance: 104.4
click at [255, 64] on div "Job Name Set 1" at bounding box center [304, 69] width 375 height 21
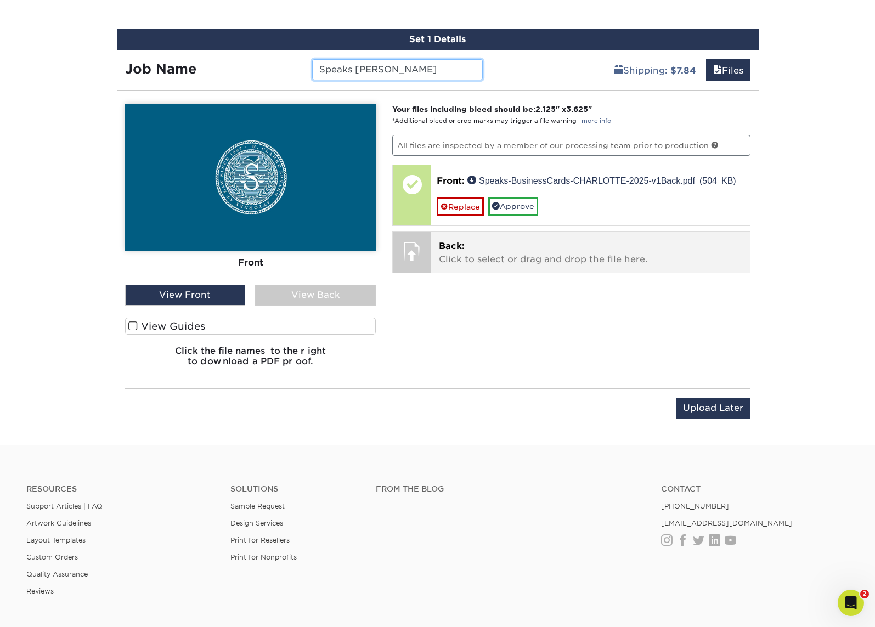
type input "Speaks Maria"
click at [441, 237] on div "Back: Click to select or drag and drop the file here. Choose file" at bounding box center [590, 252] width 319 height 41
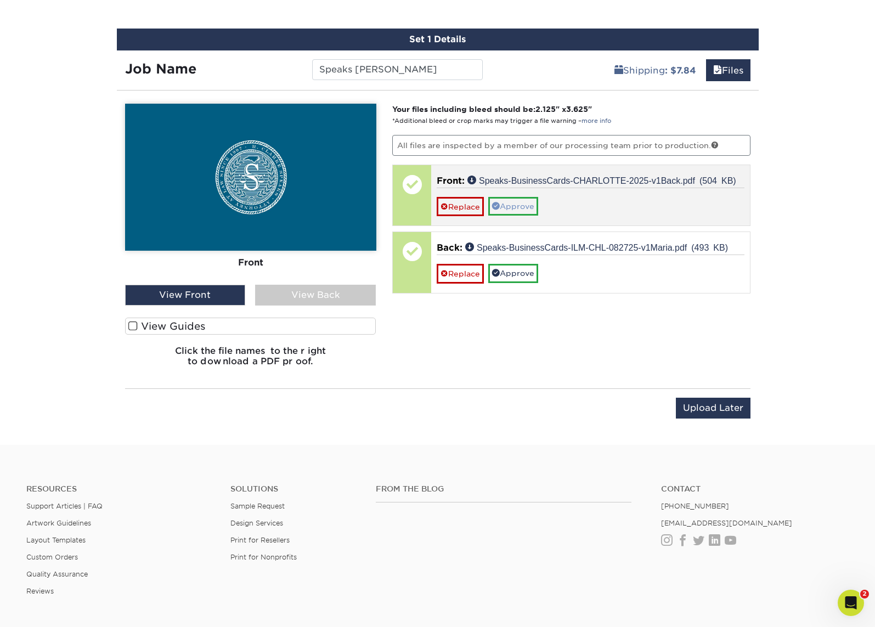
click at [509, 200] on link "Approve" at bounding box center [513, 206] width 50 height 19
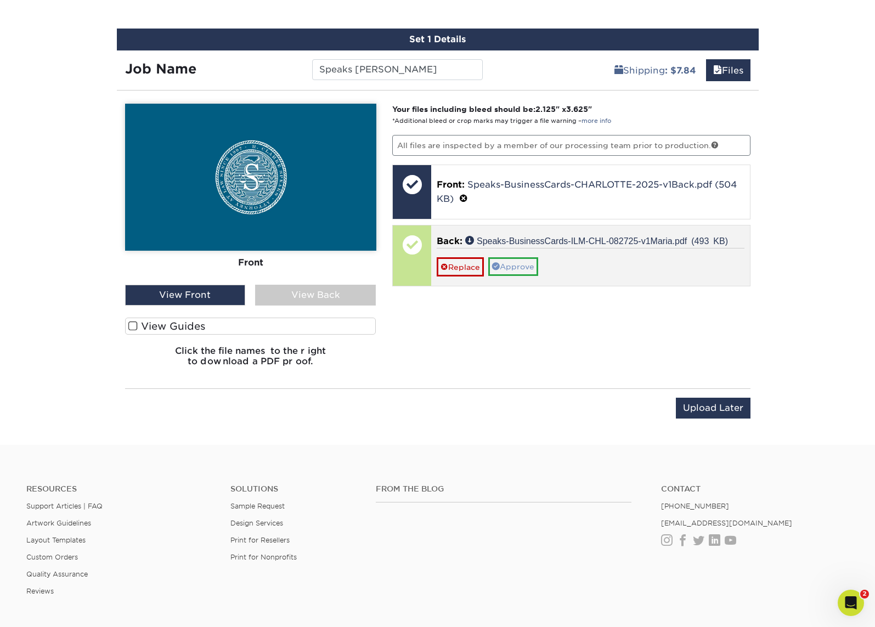
click at [516, 262] on link "Approve" at bounding box center [513, 266] width 50 height 19
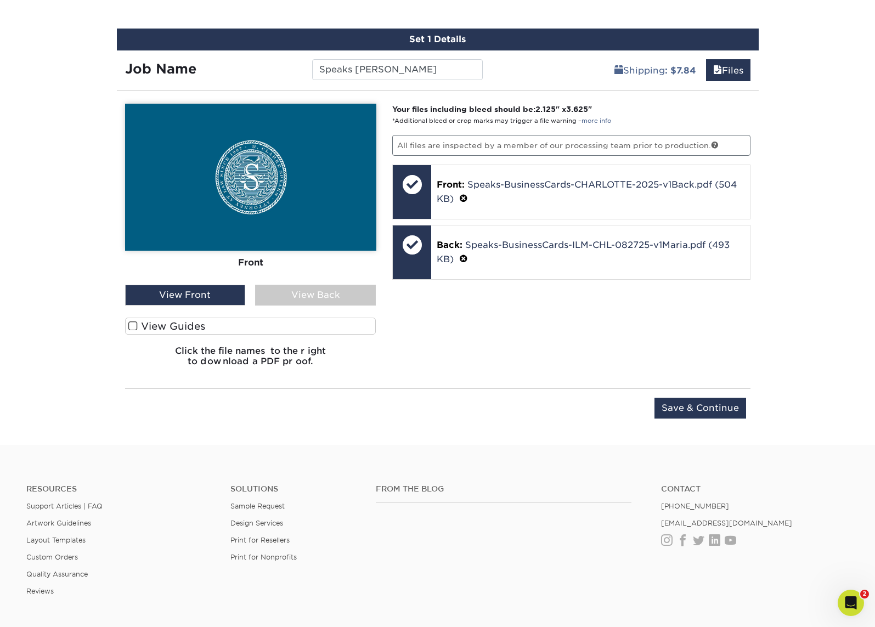
click at [296, 298] on div "View Back" at bounding box center [315, 295] width 121 height 21
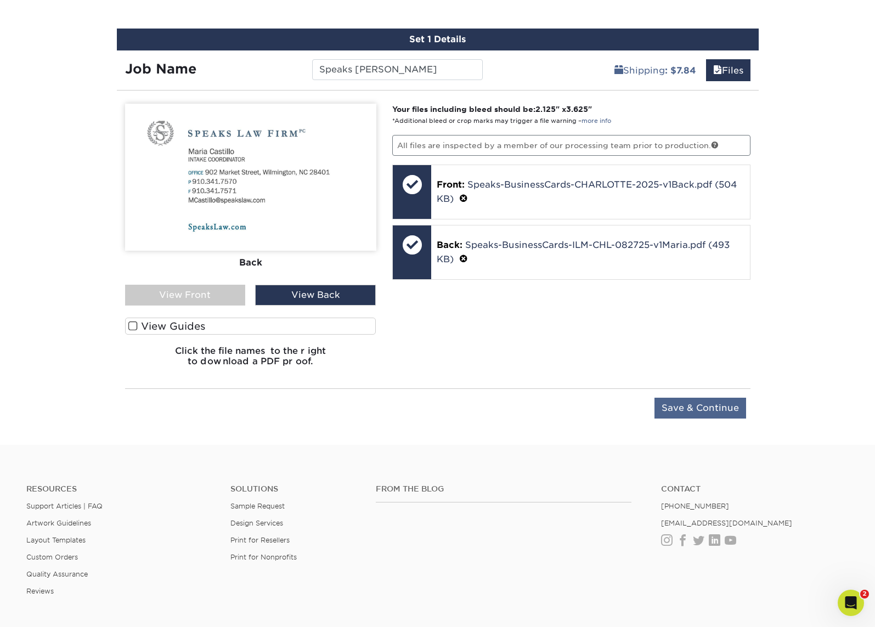
click at [673, 403] on input "Save & Continue" at bounding box center [701, 408] width 92 height 21
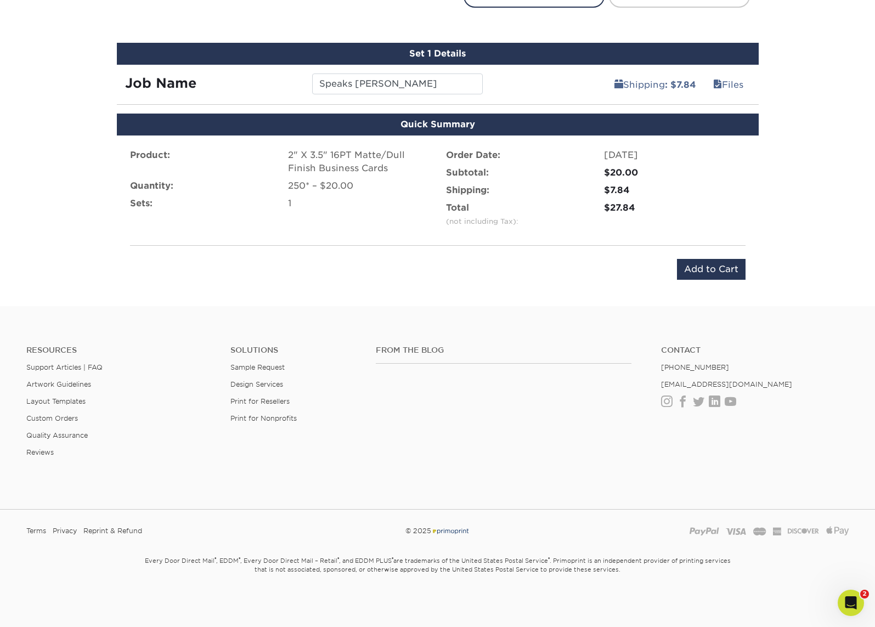
scroll to position [619, 0]
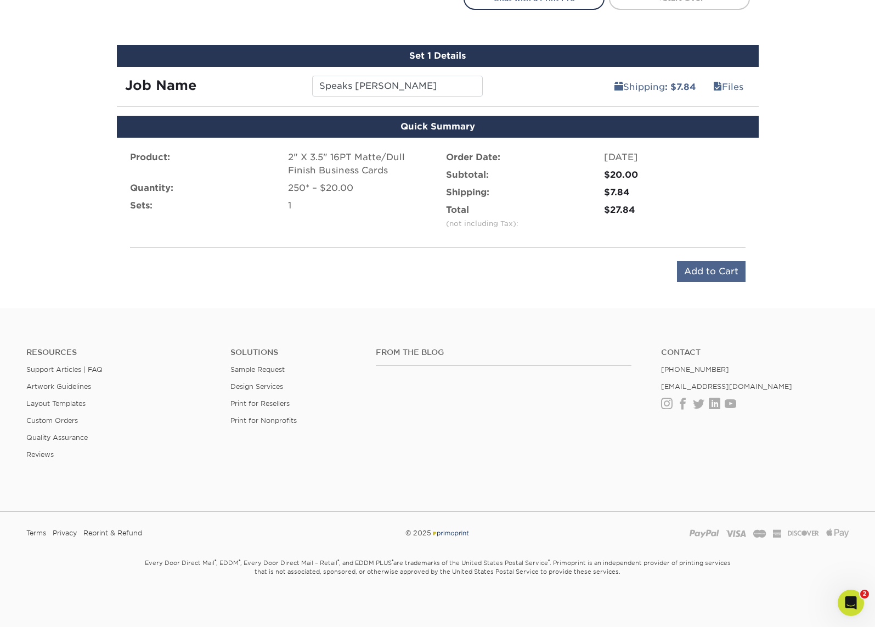
click at [692, 272] on input "Add to Cart" at bounding box center [711, 271] width 69 height 21
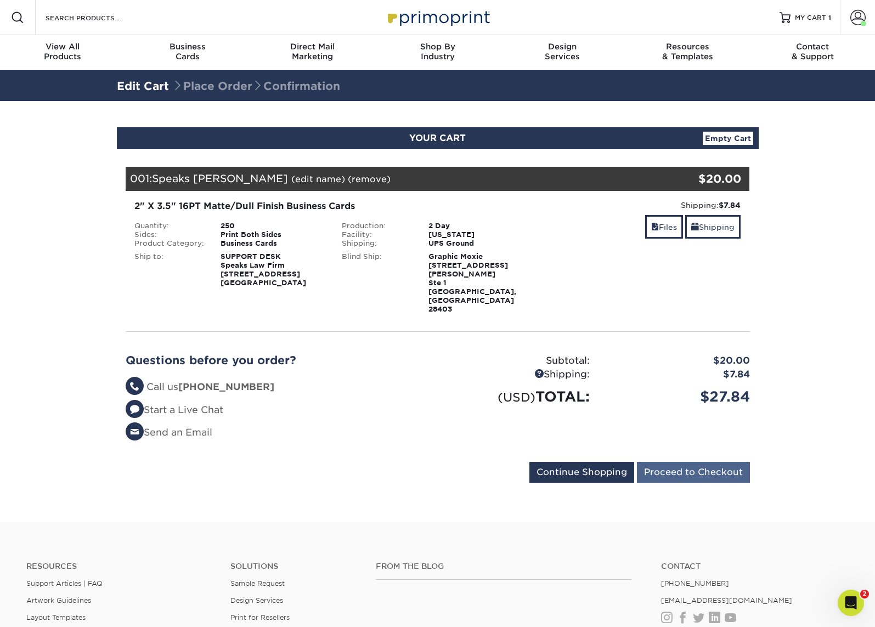
click at [673, 462] on input "Proceed to Checkout" at bounding box center [693, 472] width 113 height 21
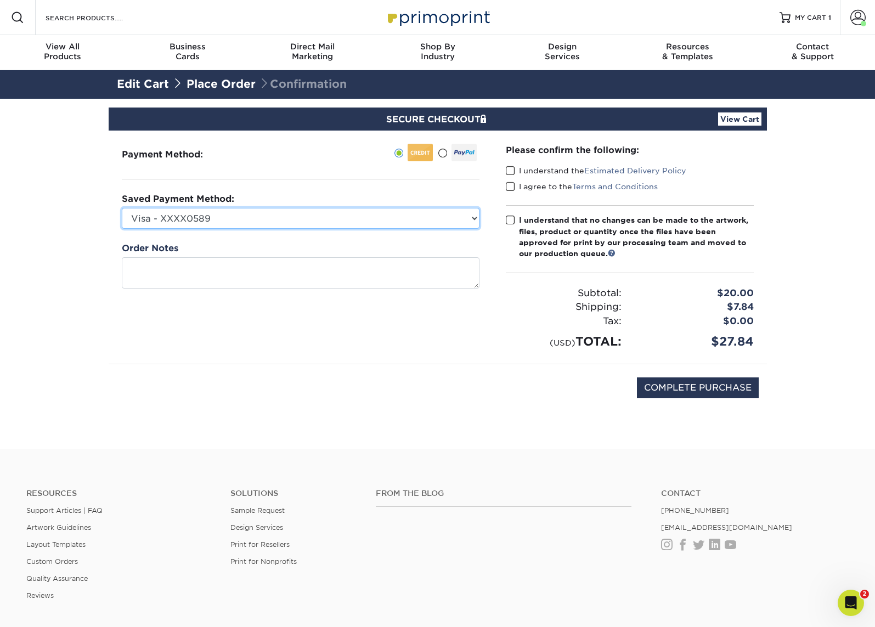
select select "75070"
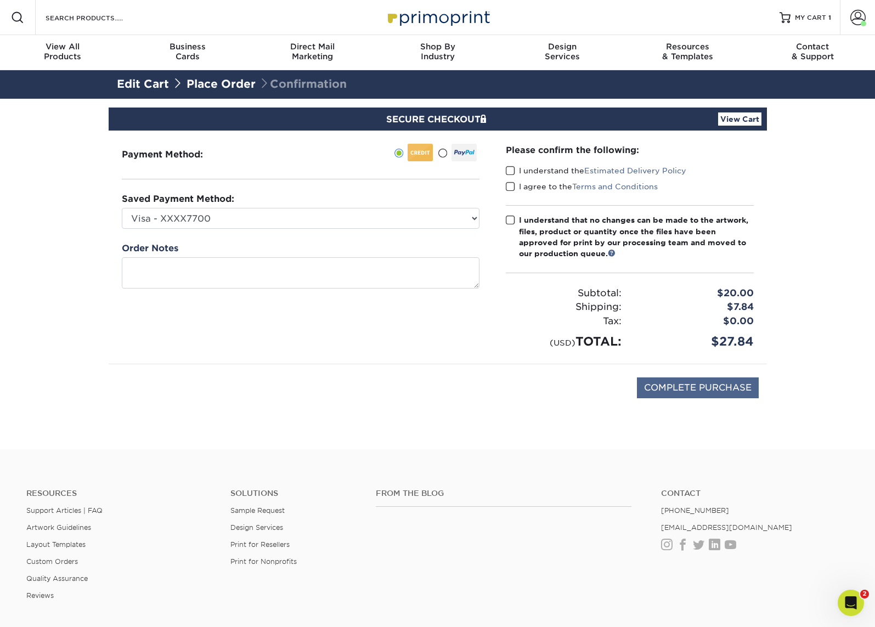
click at [694, 386] on input "COMPLETE PURCHASE" at bounding box center [698, 388] width 122 height 21
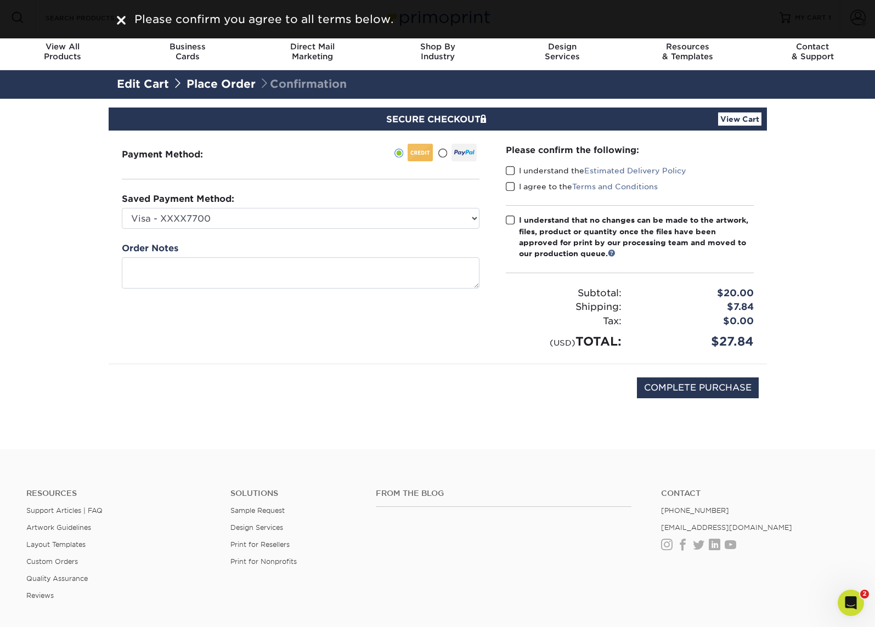
click at [541, 170] on label "I understand the Estimated Delivery Policy" at bounding box center [596, 170] width 181 height 11
click at [0, 0] on input "I understand the Estimated Delivery Policy" at bounding box center [0, 0] width 0 height 0
click at [523, 184] on label "I agree to the Terms and Conditions" at bounding box center [582, 186] width 152 height 11
click at [0, 0] on input "I agree to the Terms and Conditions" at bounding box center [0, 0] width 0 height 0
click at [524, 217] on div "I understand that no changes can be made to the artwork, files, product or quan…" at bounding box center [636, 237] width 235 height 45
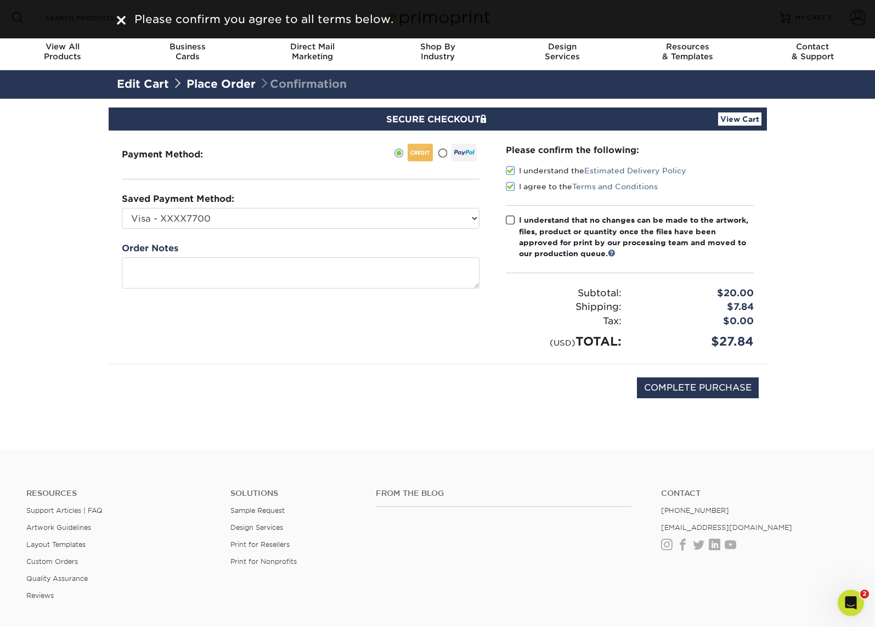
click at [0, 0] on input "I understand that no changes can be made to the artwork, files, product or quan…" at bounding box center [0, 0] width 0 height 0
click at [721, 388] on input "COMPLETE PURCHASE" at bounding box center [698, 388] width 122 height 21
type input "PROCESSING, PLEASE WAIT..."
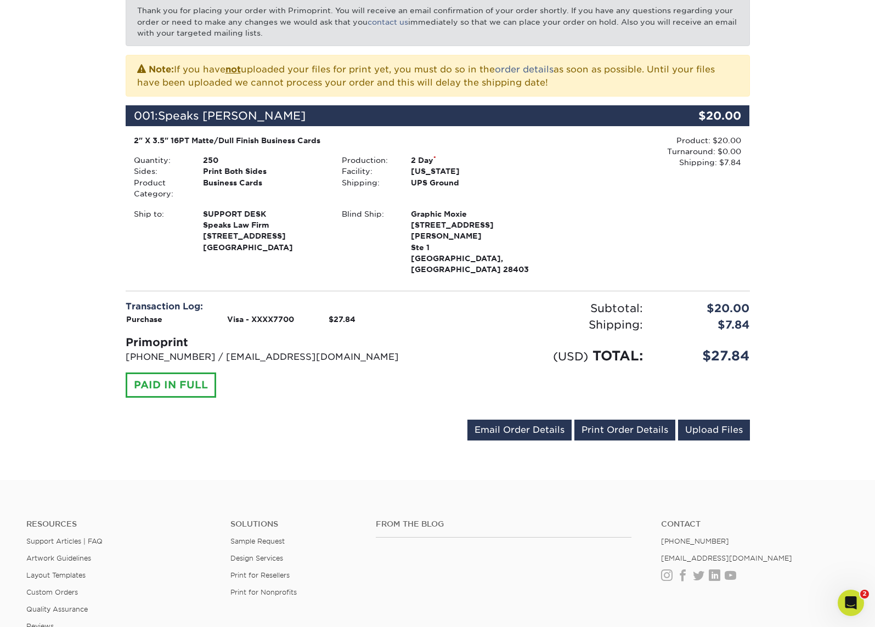
scroll to position [200, 0]
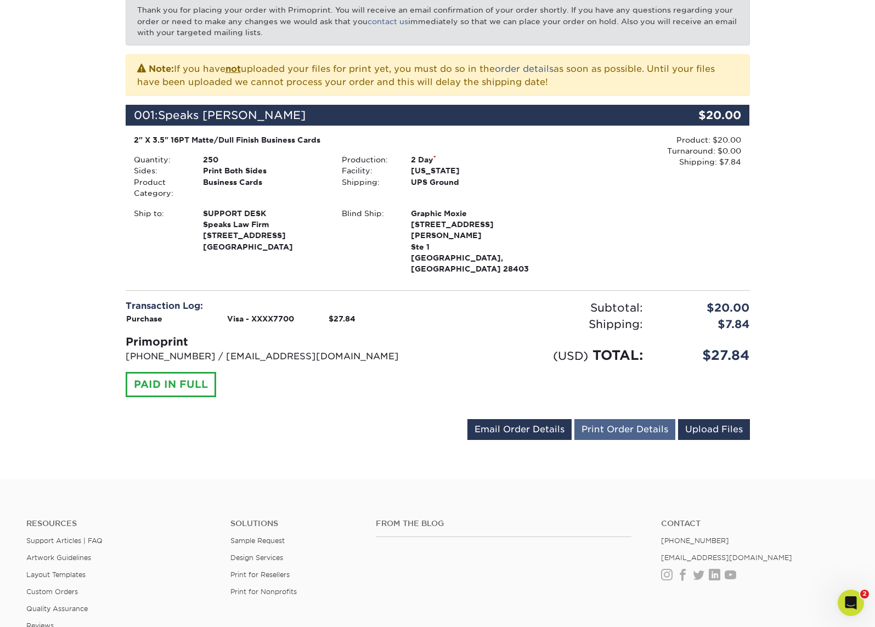
click at [614, 419] on link "Print Order Details" at bounding box center [625, 429] width 101 height 21
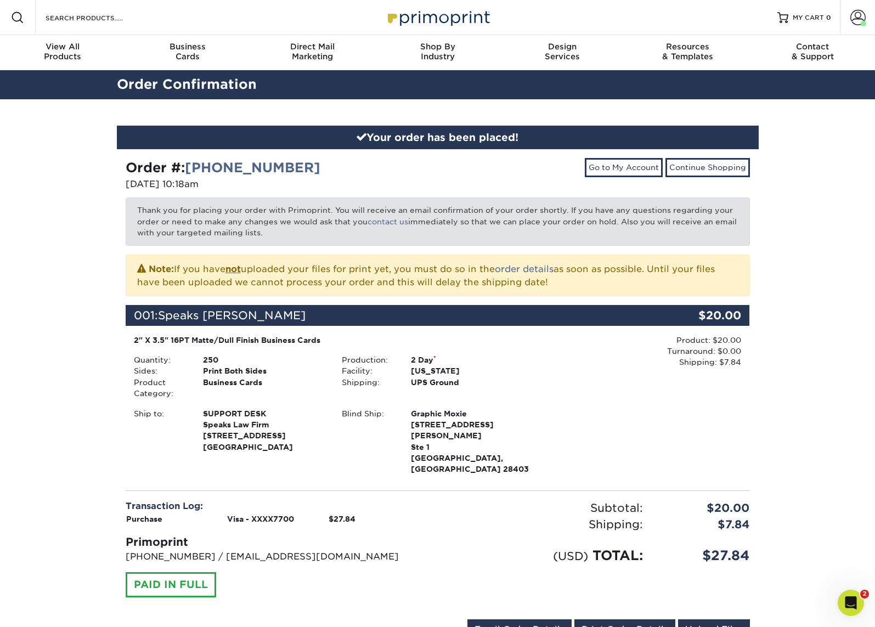
scroll to position [0, 0]
click at [853, 22] on span at bounding box center [858, 17] width 15 height 15
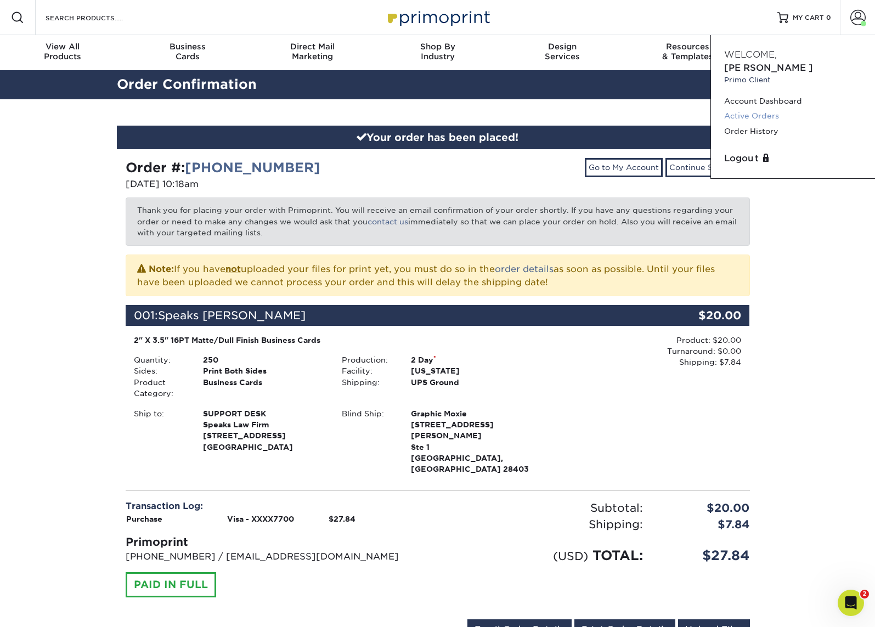
click at [739, 109] on link "Active Orders" at bounding box center [794, 116] width 138 height 15
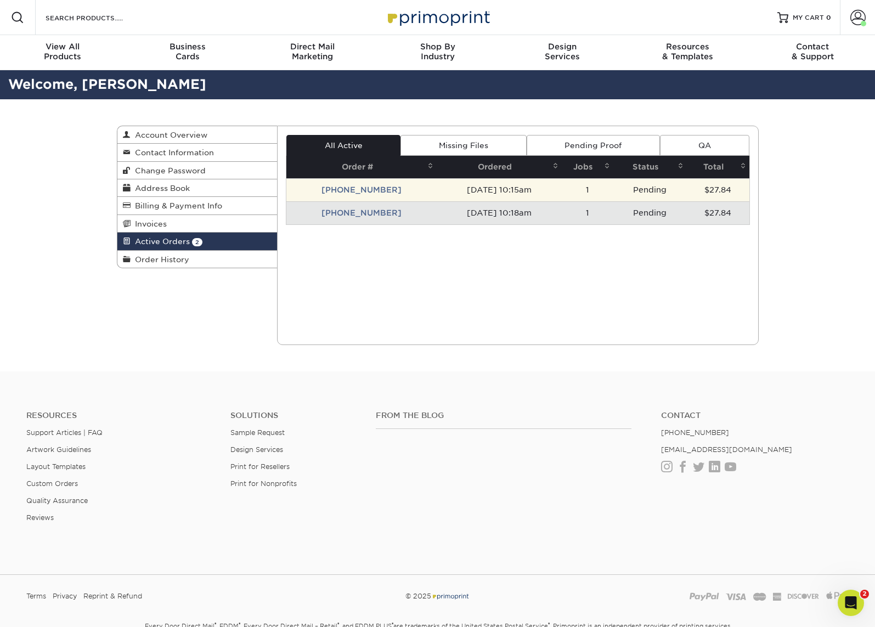
click at [520, 186] on td "[DATE] 10:15am" at bounding box center [499, 189] width 125 height 23
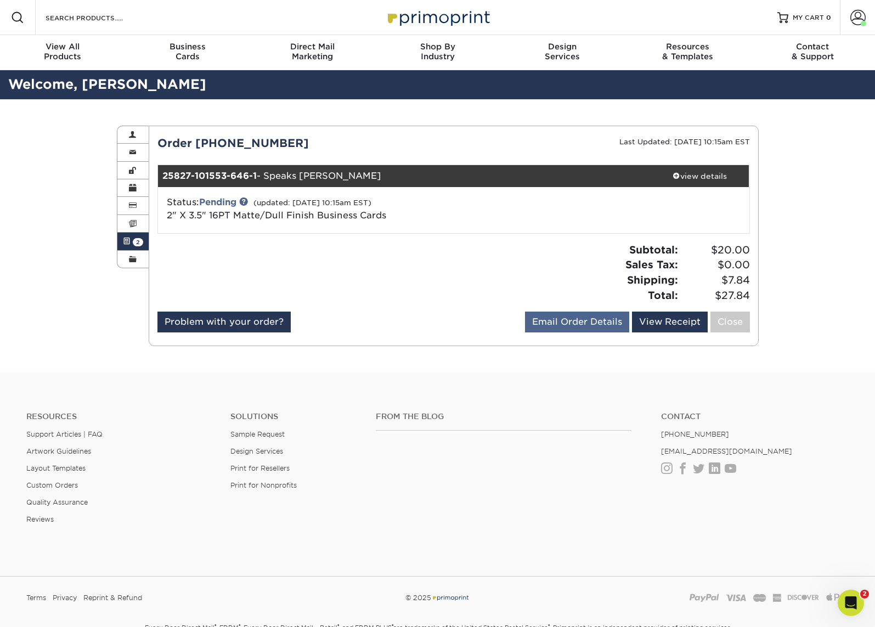
click at [585, 318] on link "Email Order Details" at bounding box center [577, 322] width 104 height 21
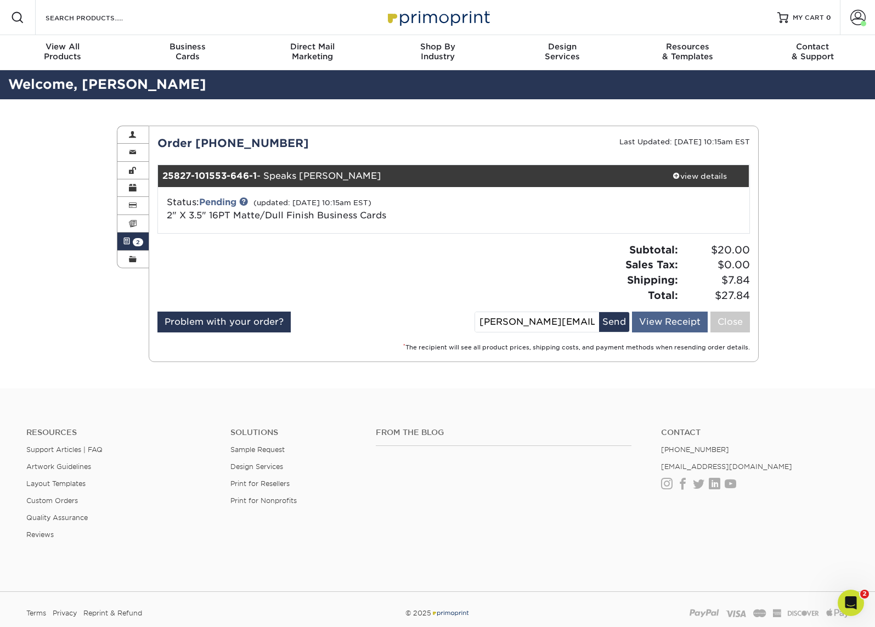
click at [661, 324] on link "View Receipt" at bounding box center [670, 322] width 76 height 21
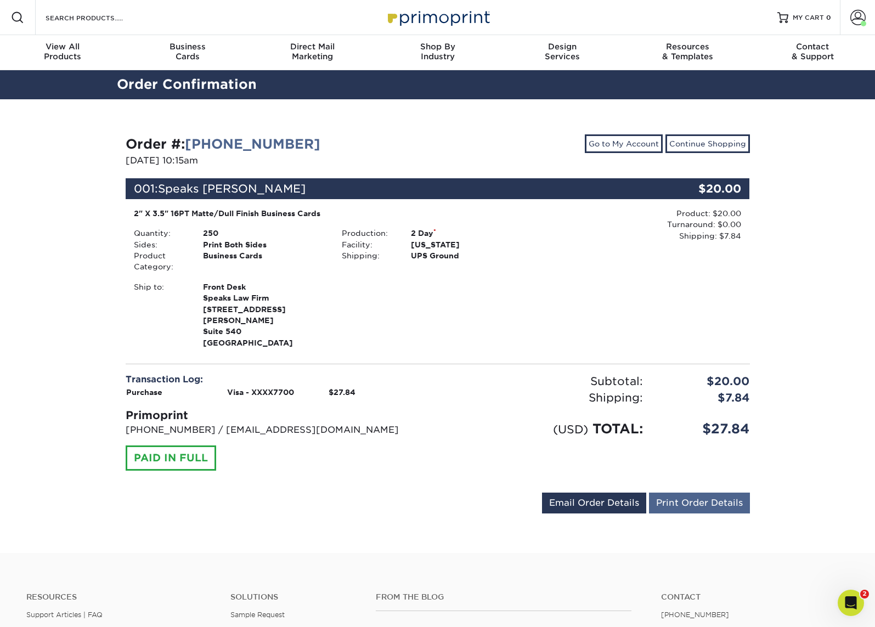
click at [679, 493] on link "Print Order Details" at bounding box center [699, 503] width 101 height 21
